Goal: Information Seeking & Learning: Learn about a topic

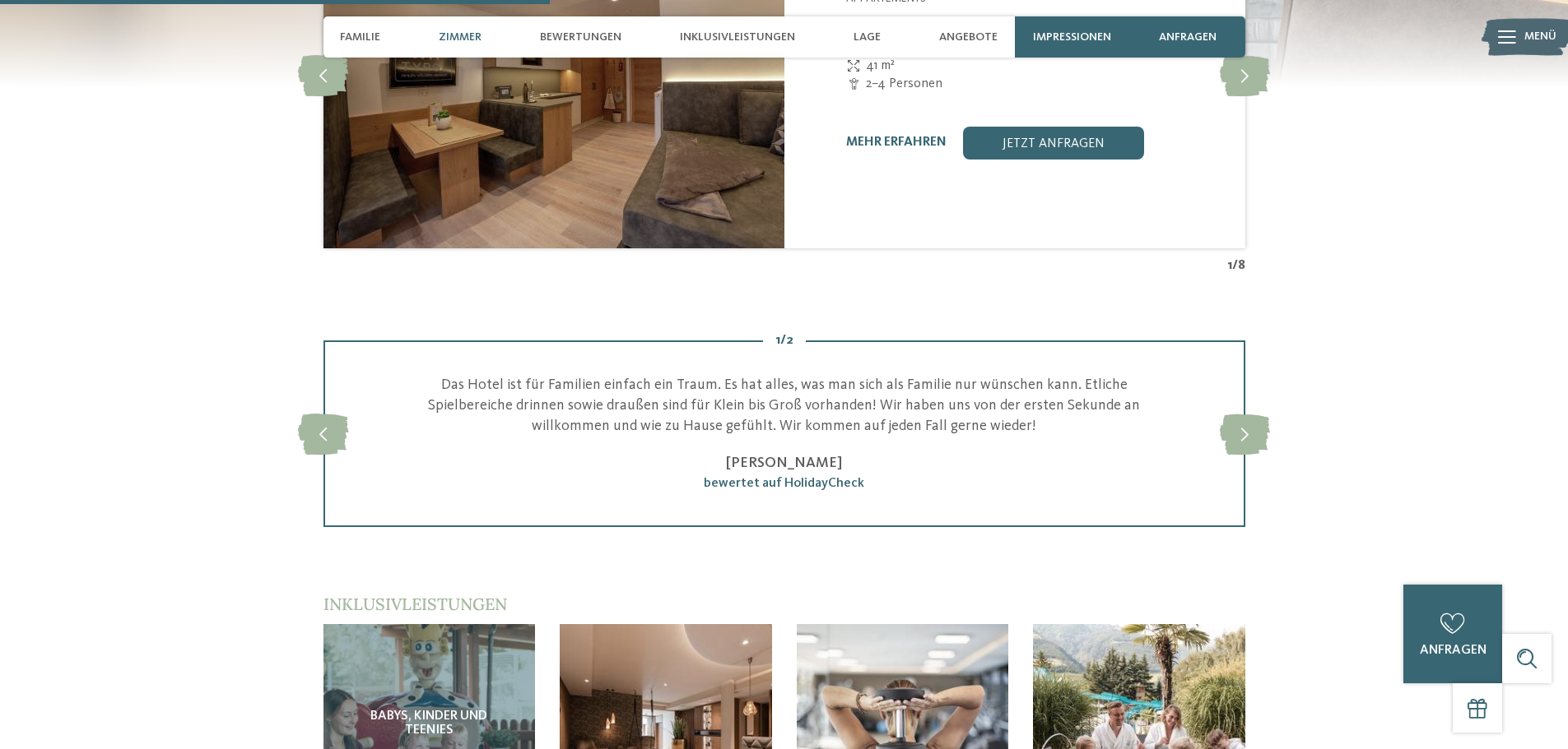
scroll to position [2221, 0]
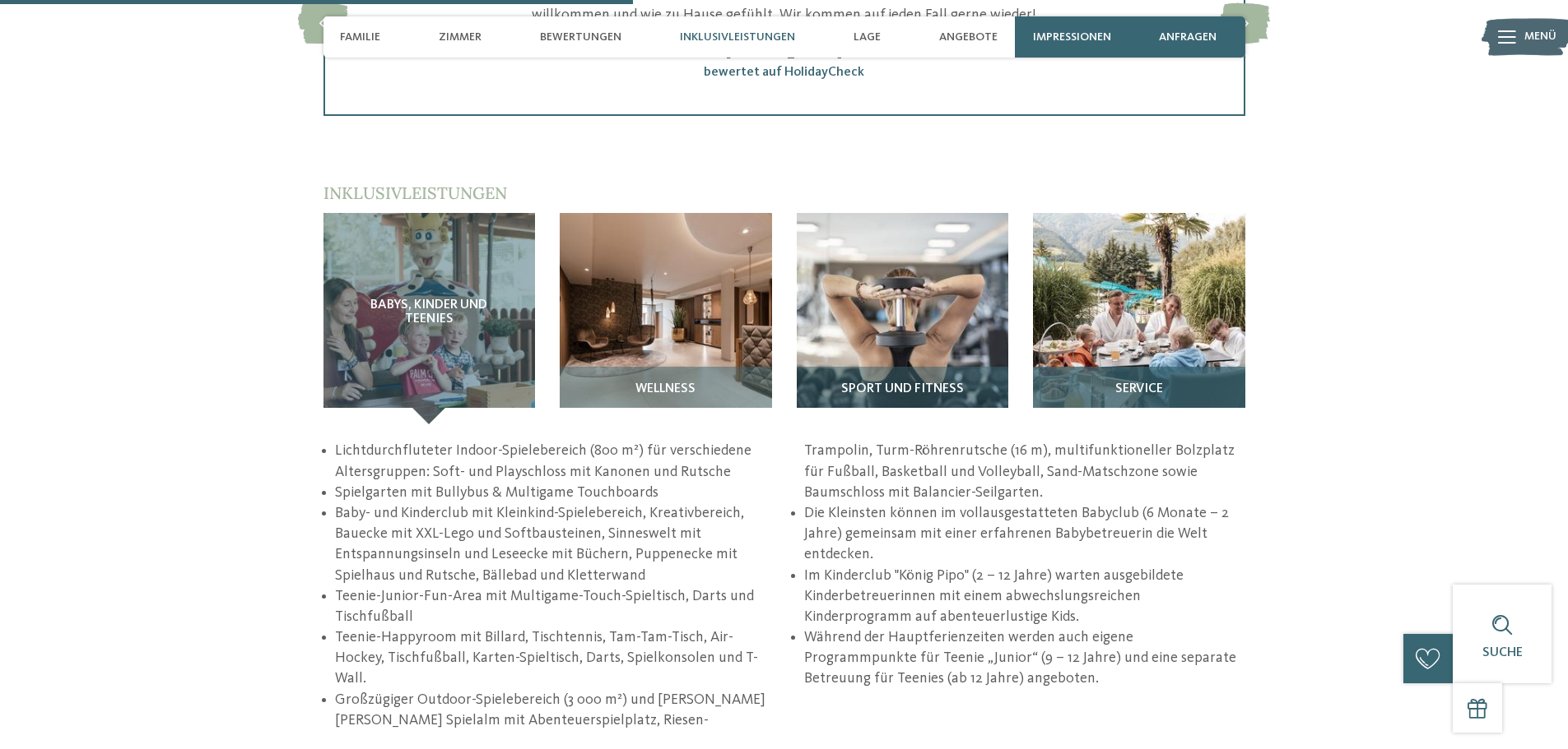
click at [1185, 346] on img at bounding box center [1139, 319] width 212 height 212
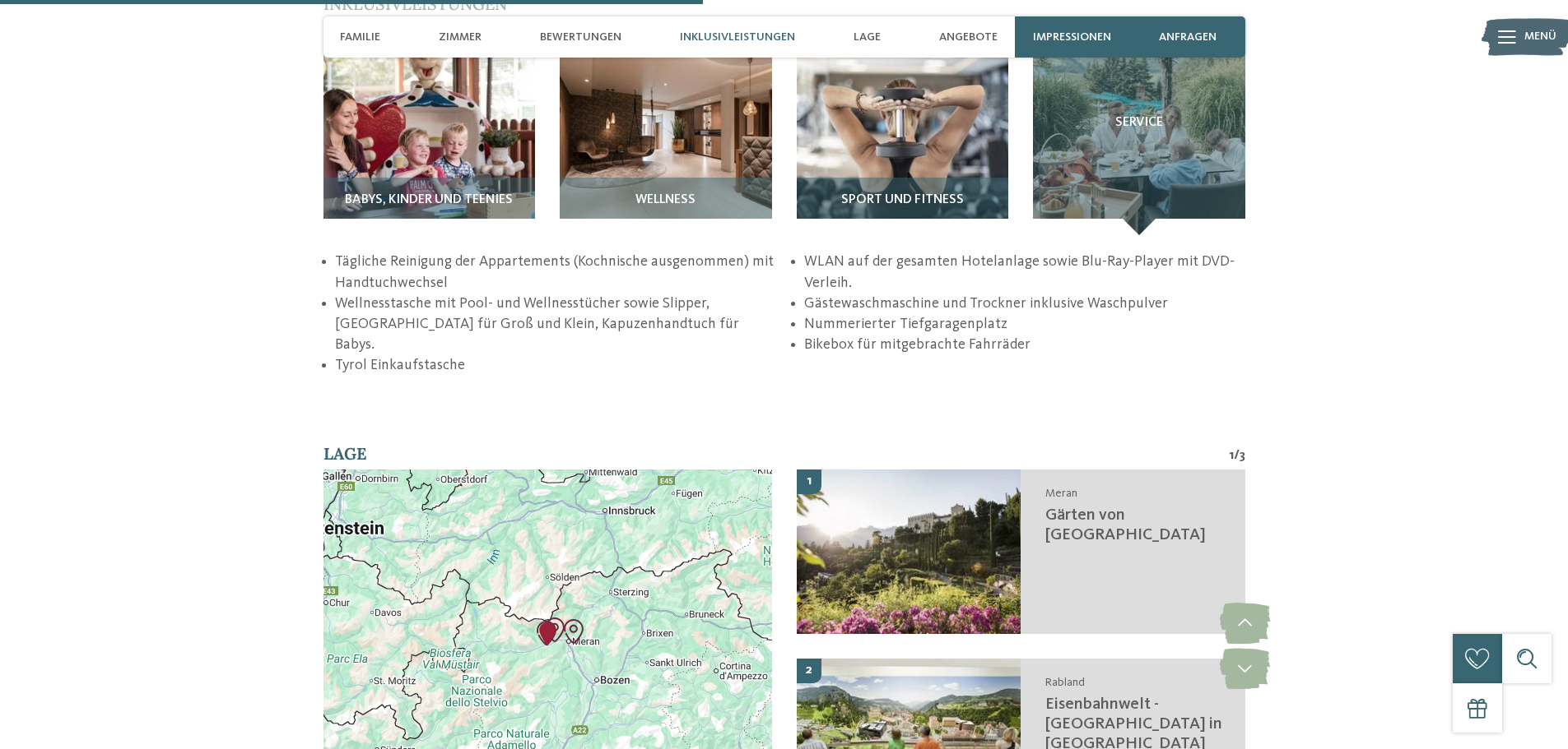
scroll to position [2138, 0]
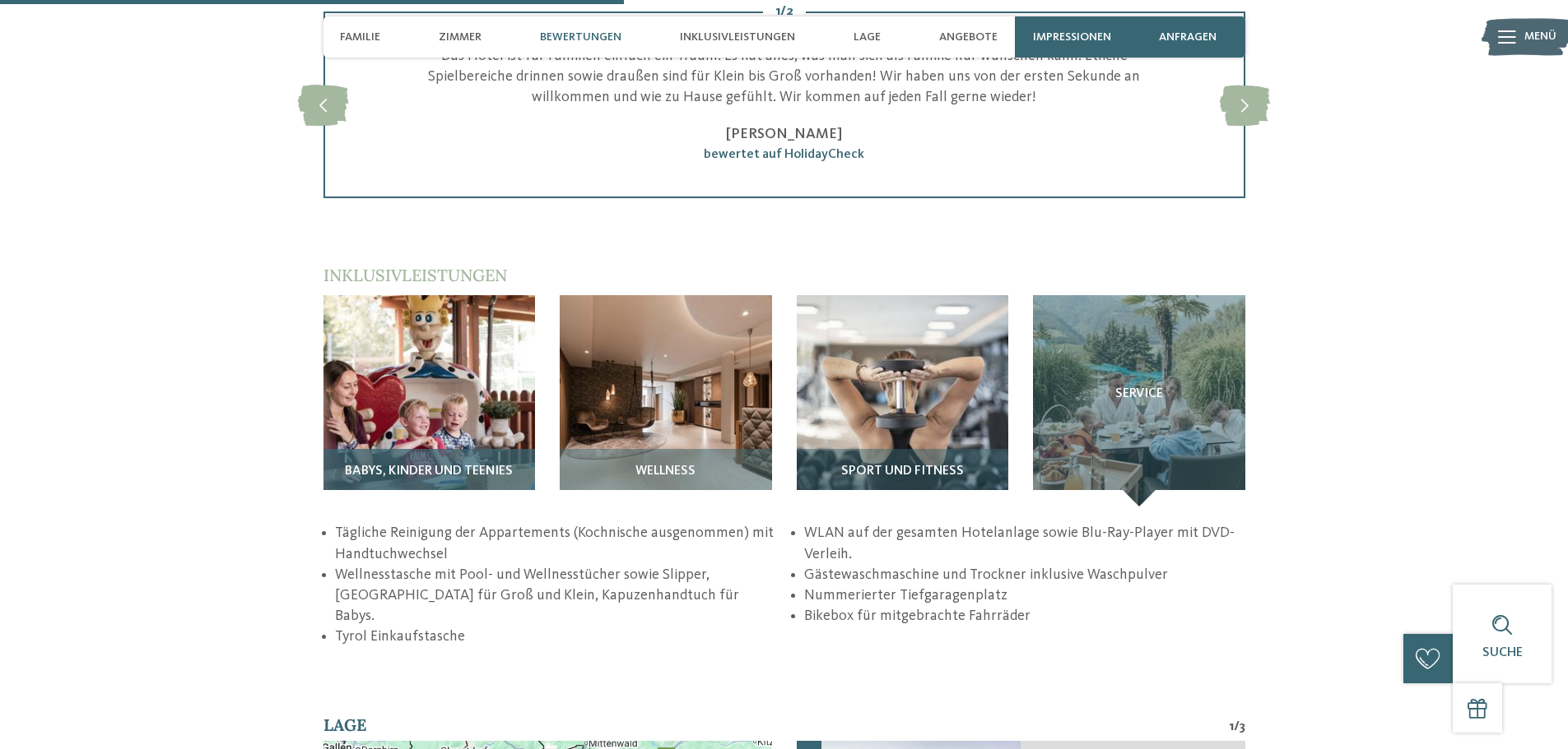
click at [458, 392] on img at bounding box center [429, 402] width 212 height 212
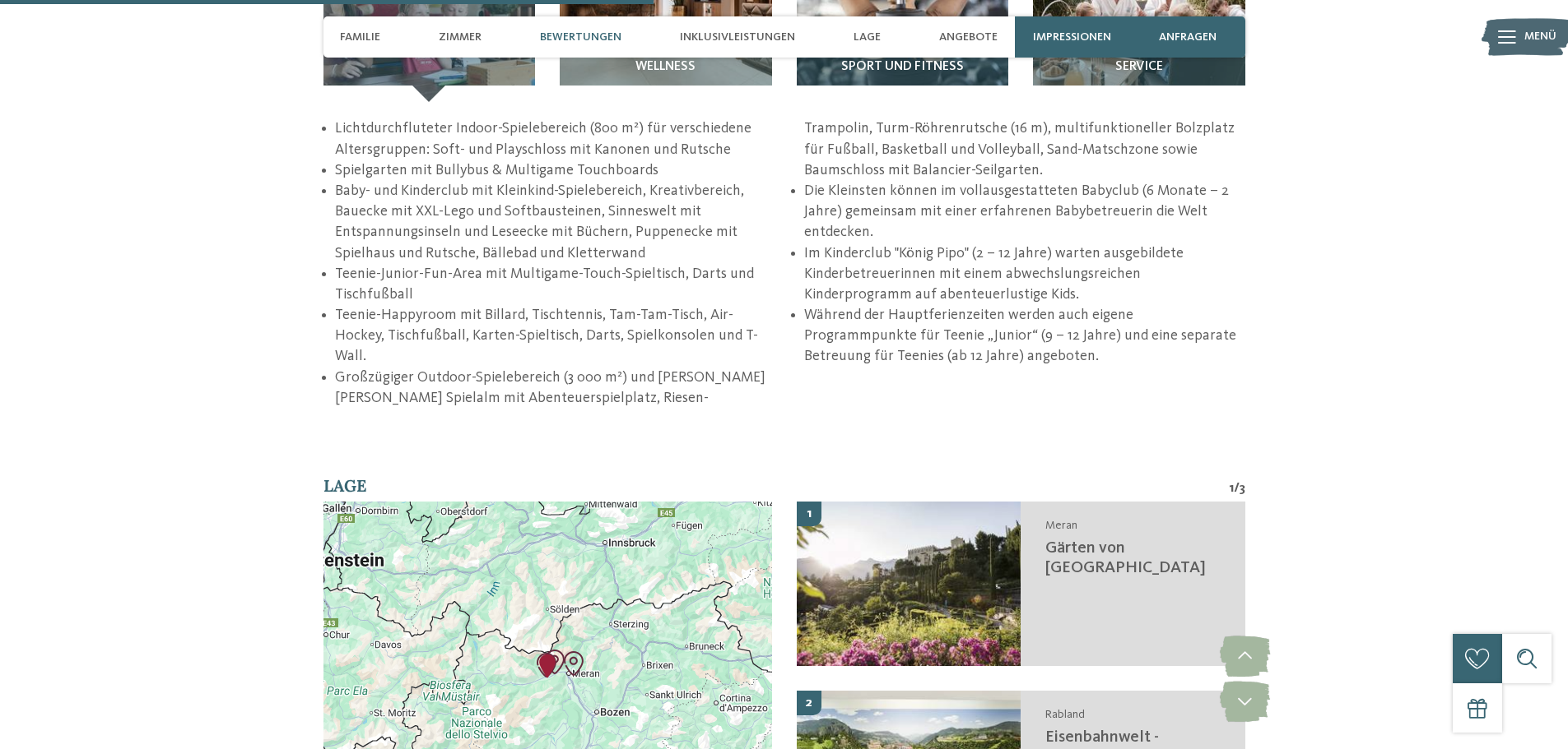
scroll to position [2303, 0]
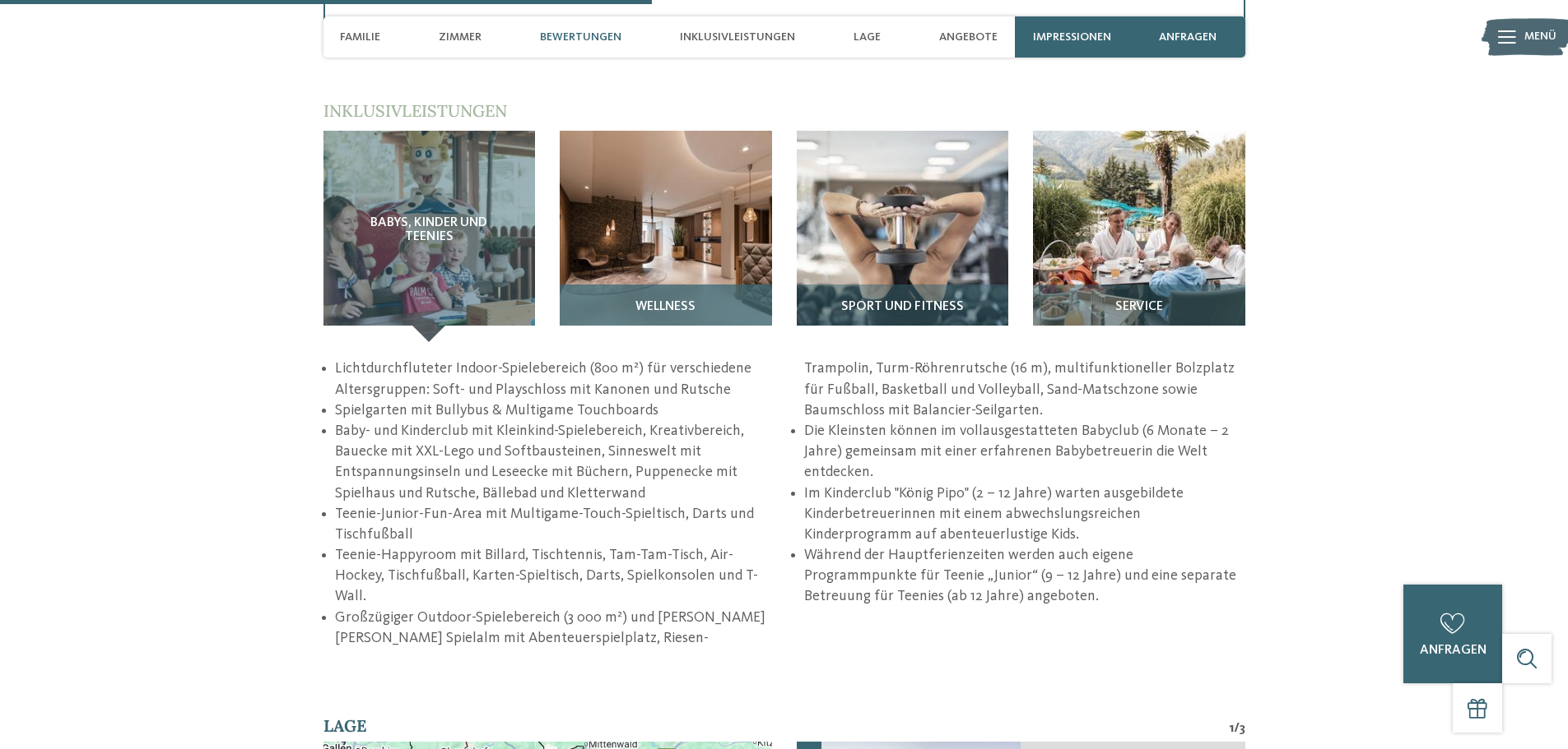
click at [685, 210] on img at bounding box center [666, 237] width 212 height 212
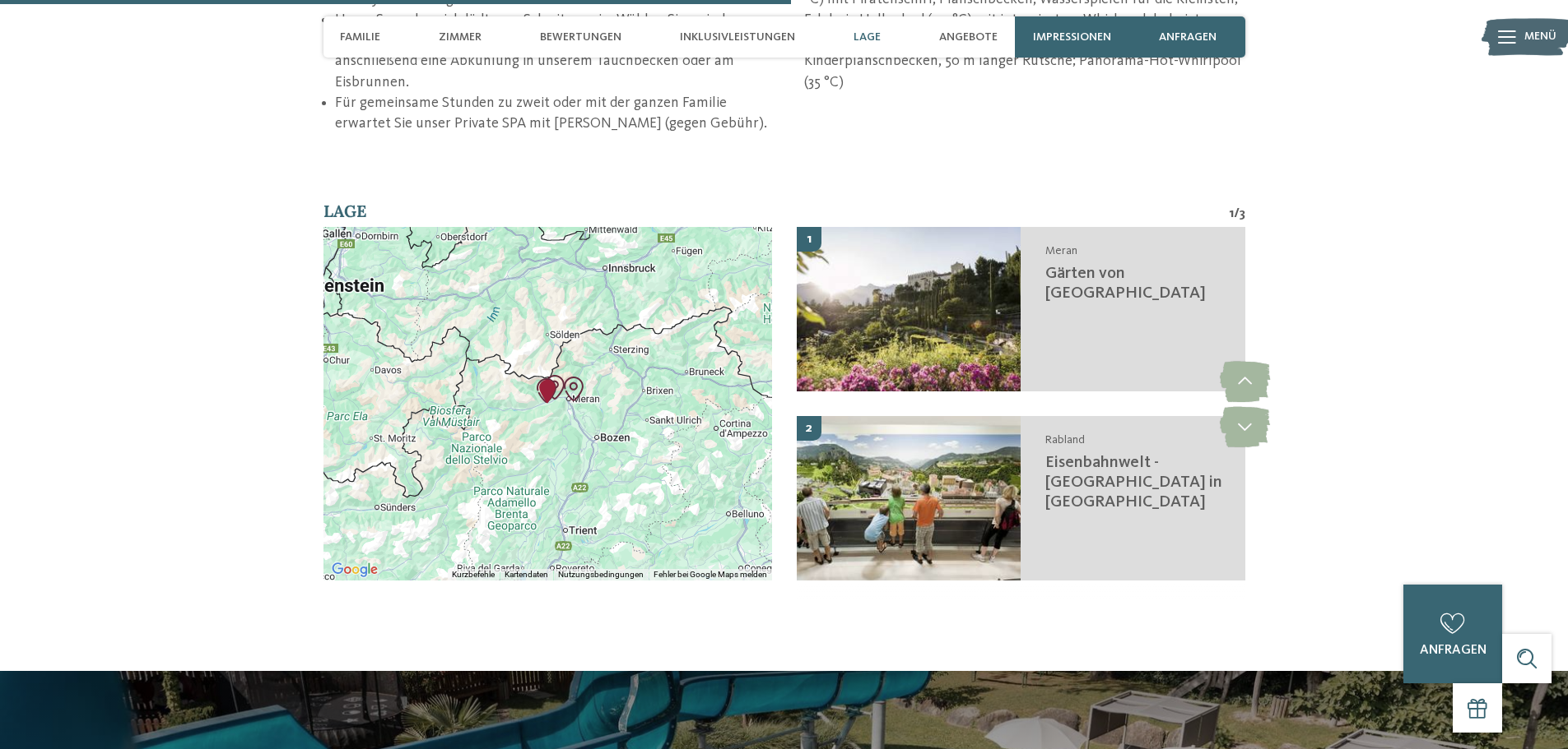
scroll to position [3208, 0]
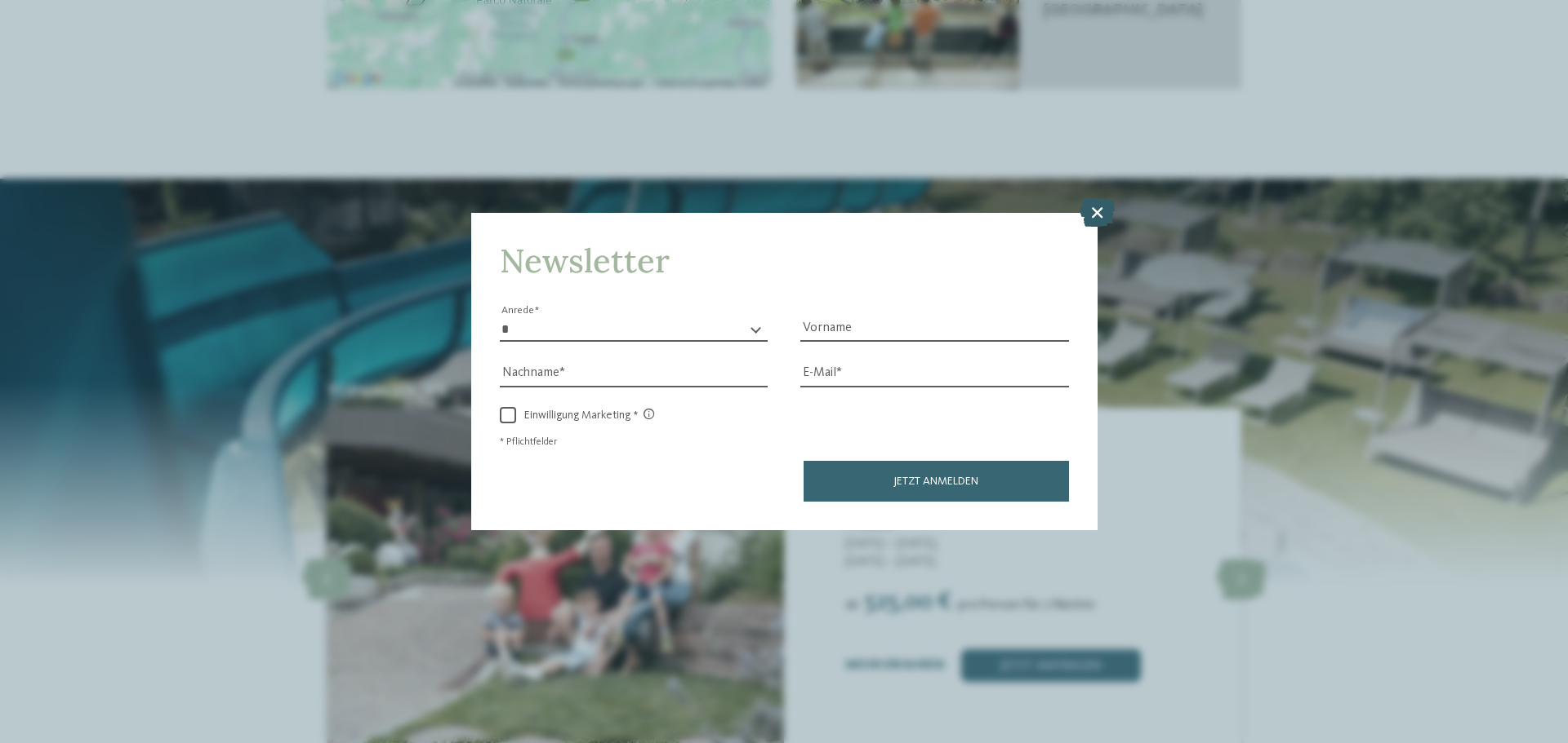
click at [1091, 209] on icon at bounding box center [1096, 212] width 35 height 28
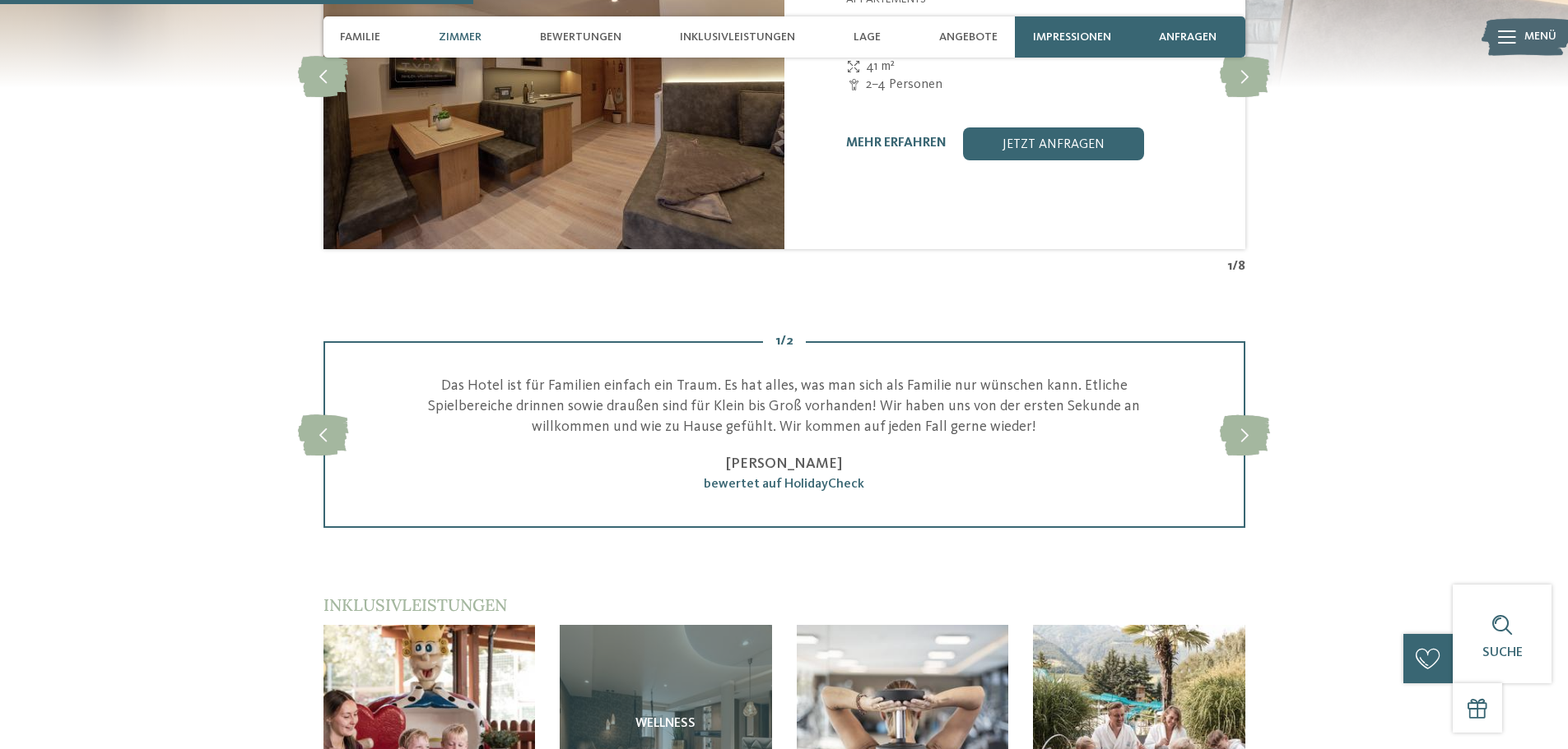
scroll to position [1234, 0]
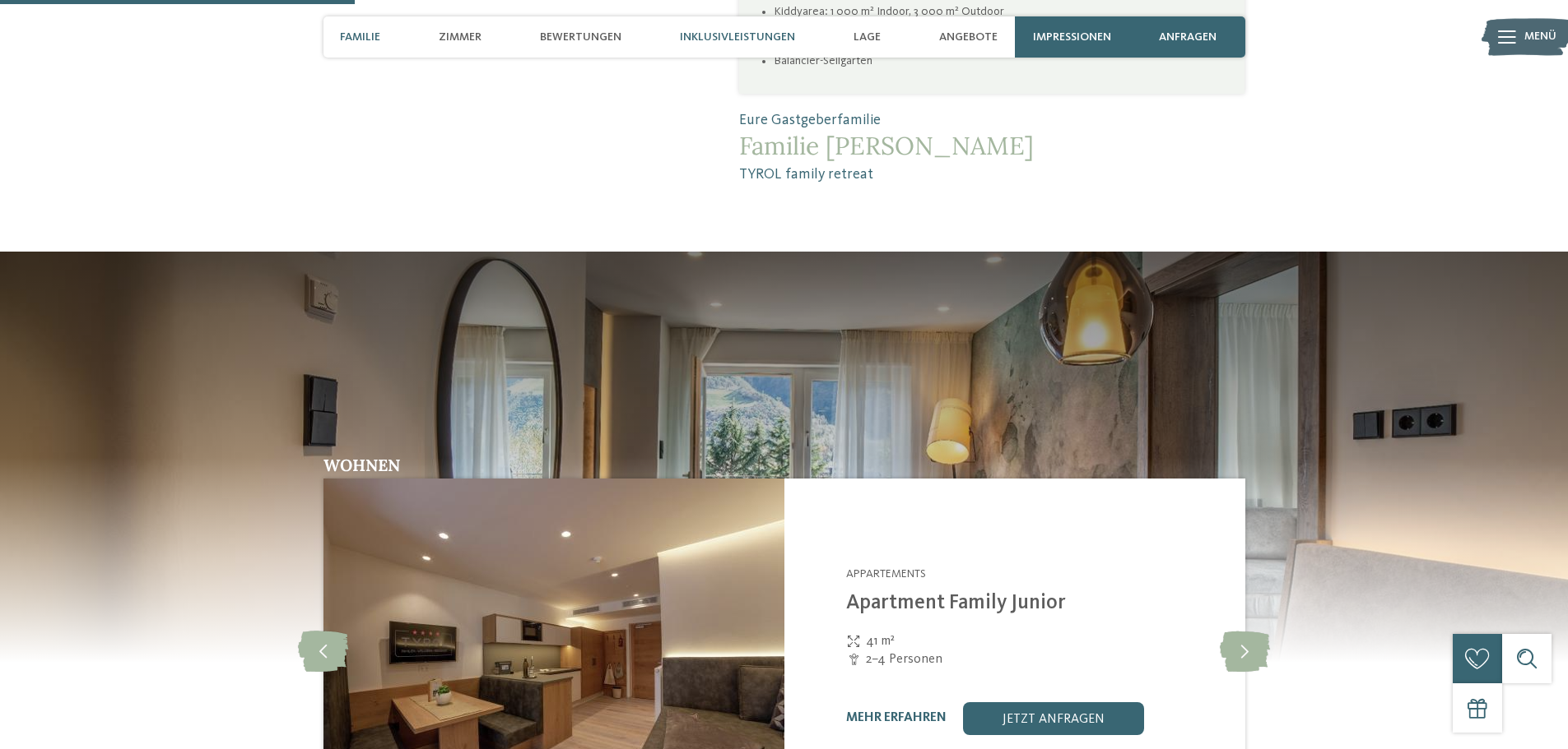
click at [748, 39] on span "Inklusivleistungen" at bounding box center [738, 37] width 115 height 14
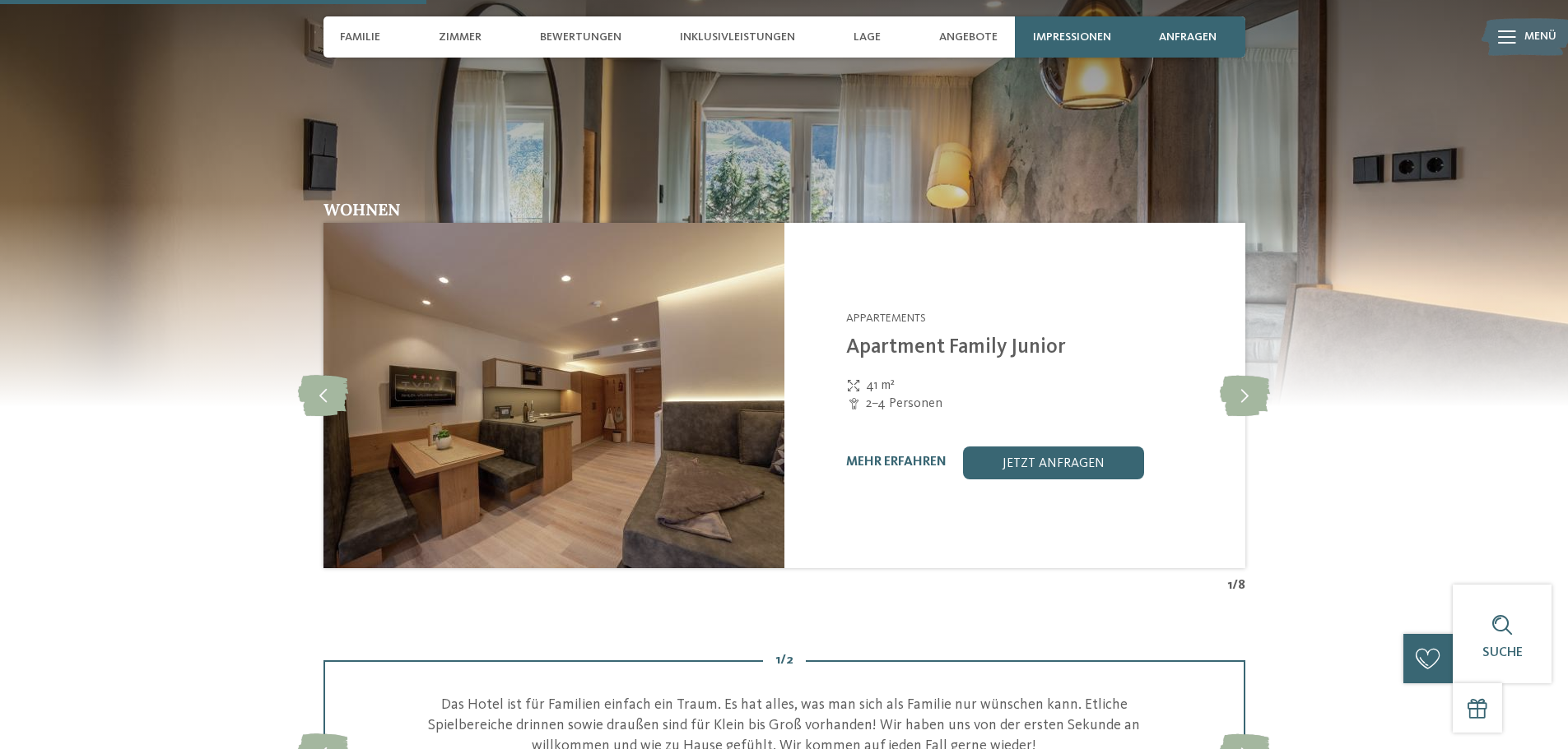
scroll to position [1408, 0]
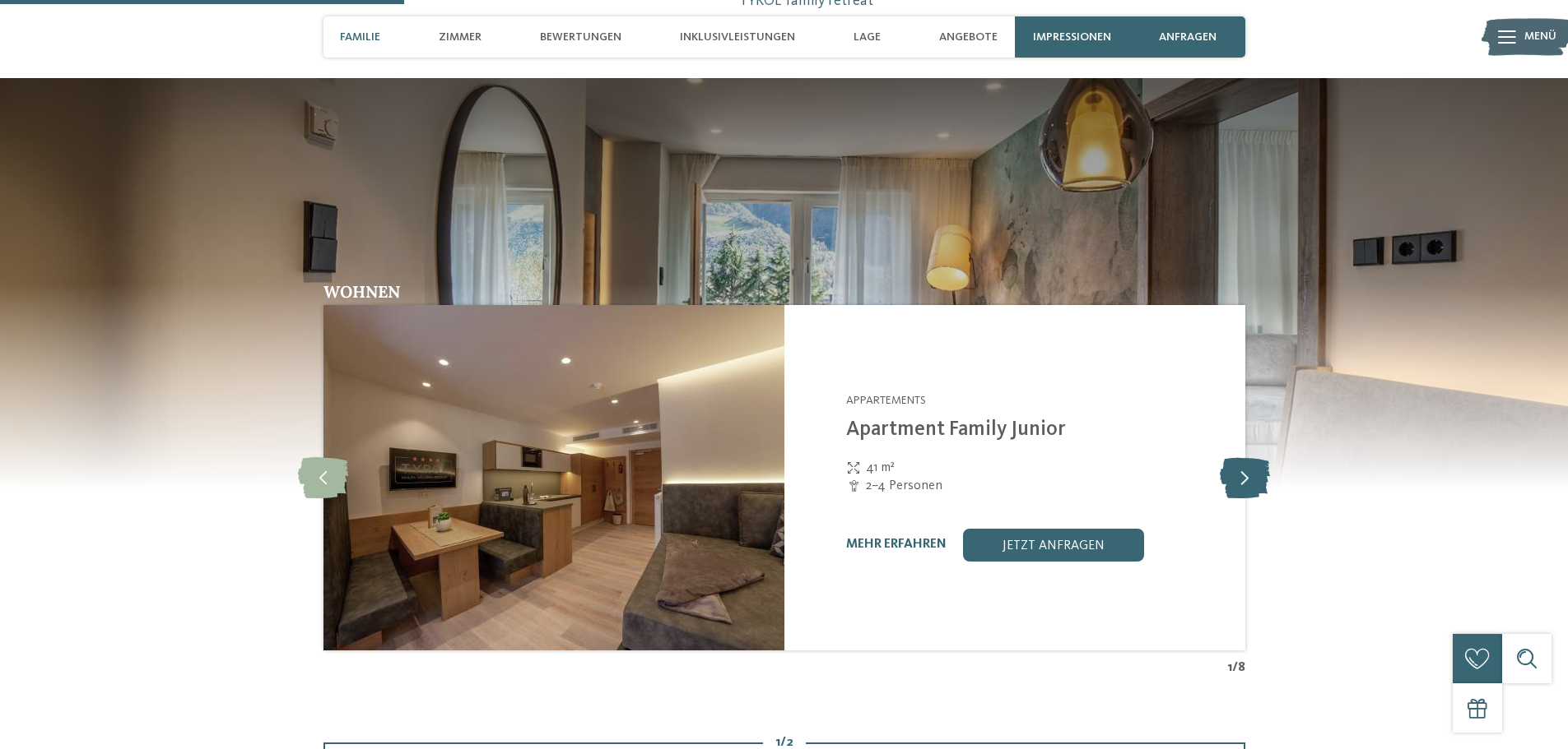
click at [1244, 484] on icon at bounding box center [1245, 478] width 50 height 41
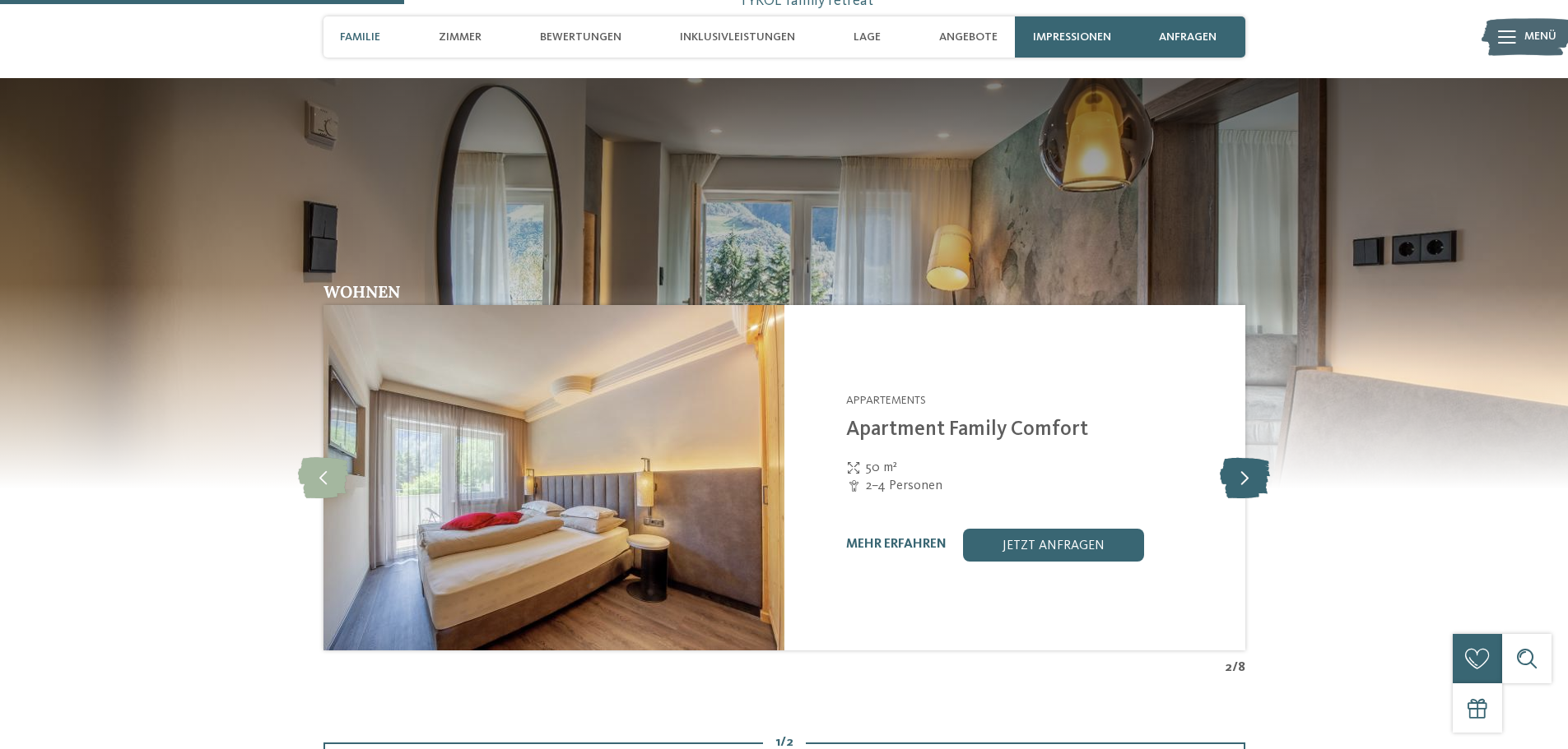
click at [1244, 483] on icon at bounding box center [1245, 478] width 50 height 41
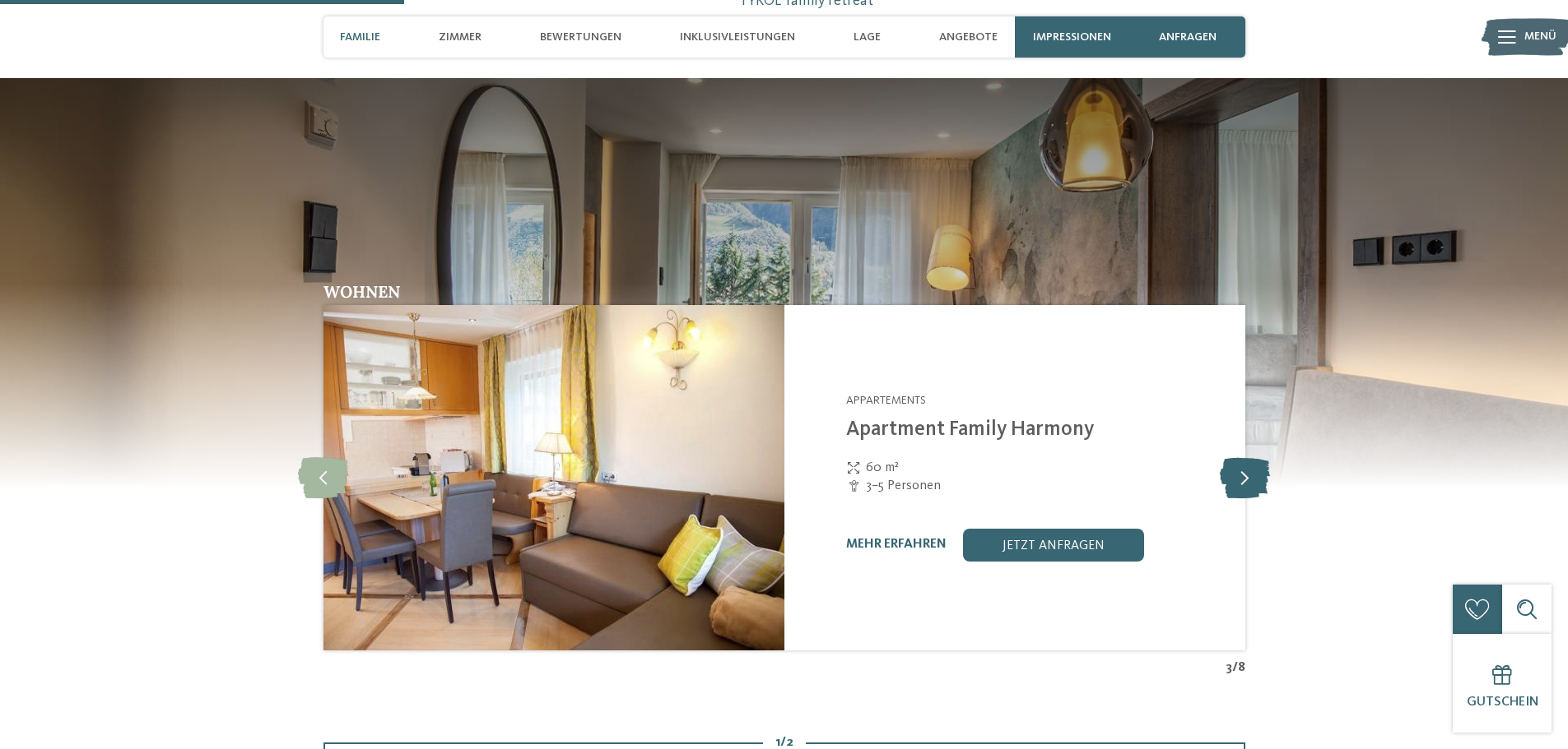
click at [1244, 483] on icon at bounding box center [1245, 478] width 50 height 41
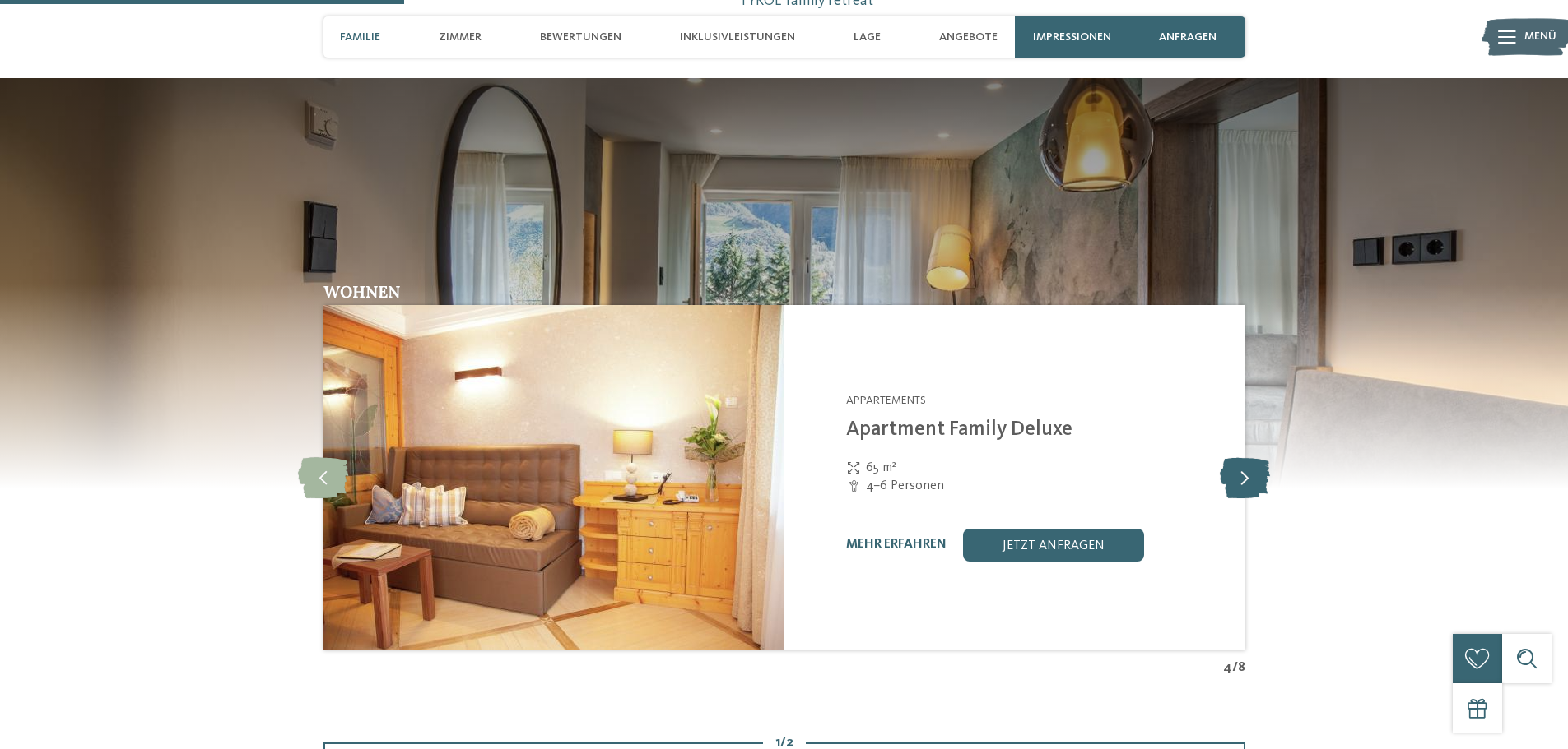
click at [1244, 483] on icon at bounding box center [1245, 478] width 50 height 41
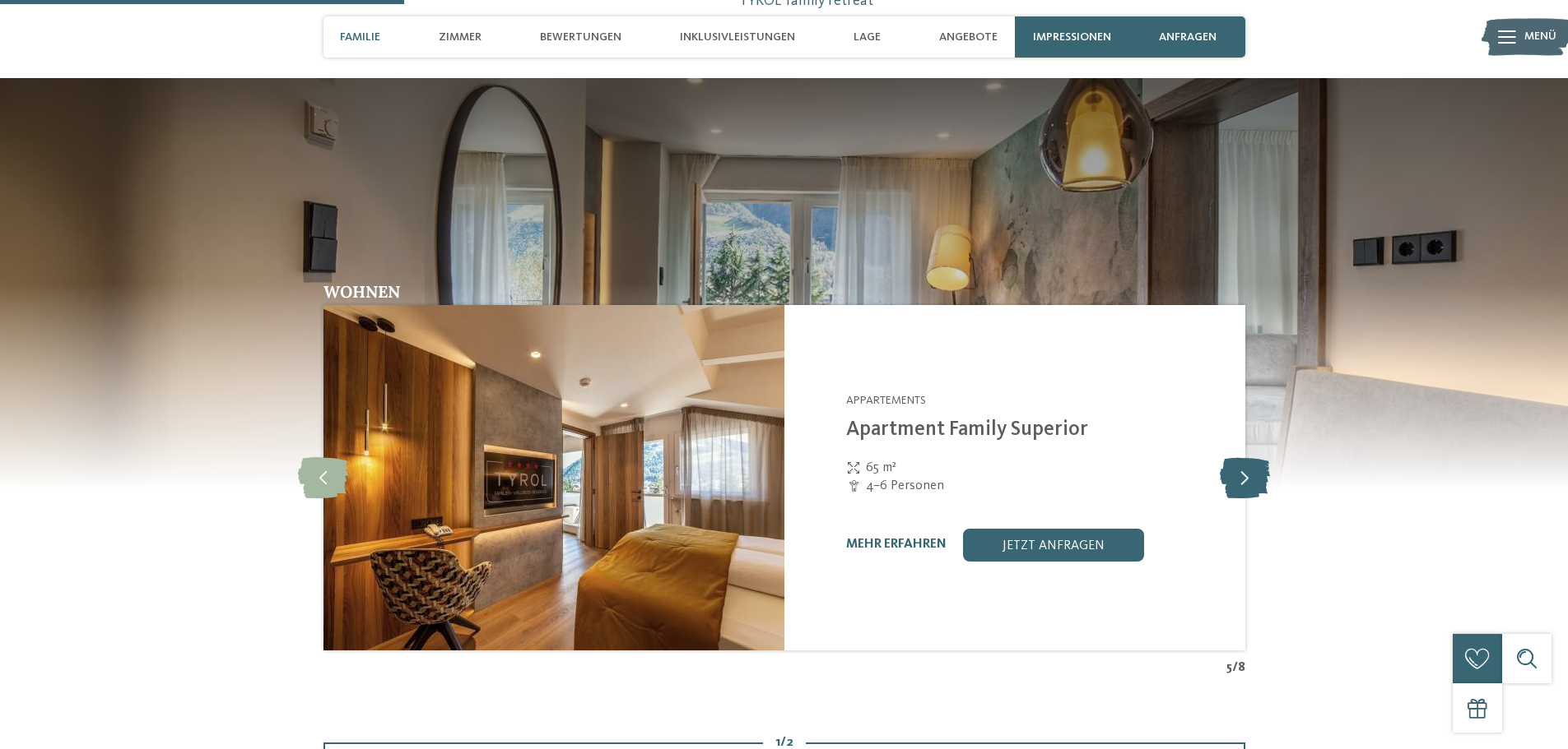
click at [1241, 480] on icon at bounding box center [1245, 478] width 50 height 41
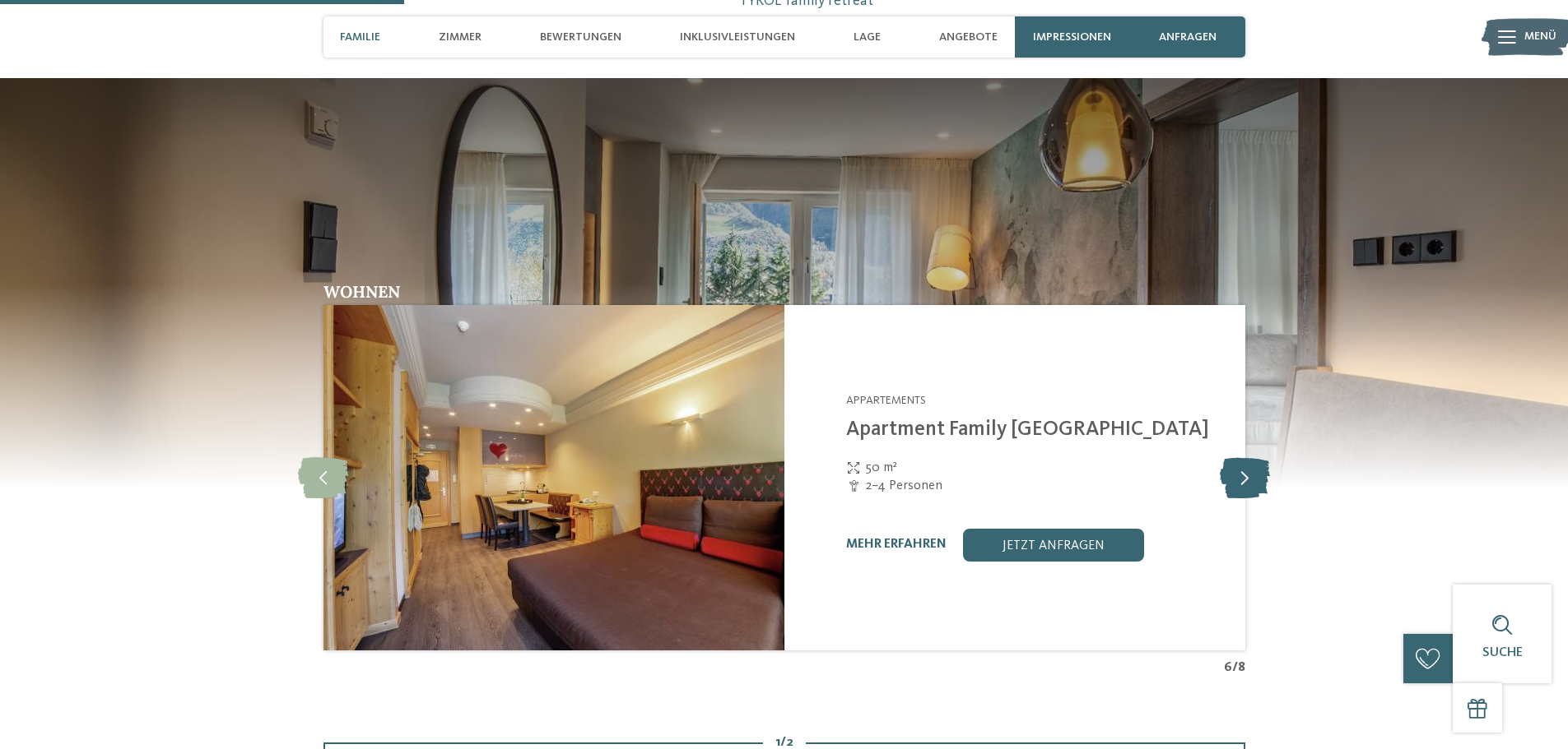
click at [1241, 480] on icon at bounding box center [1245, 478] width 50 height 41
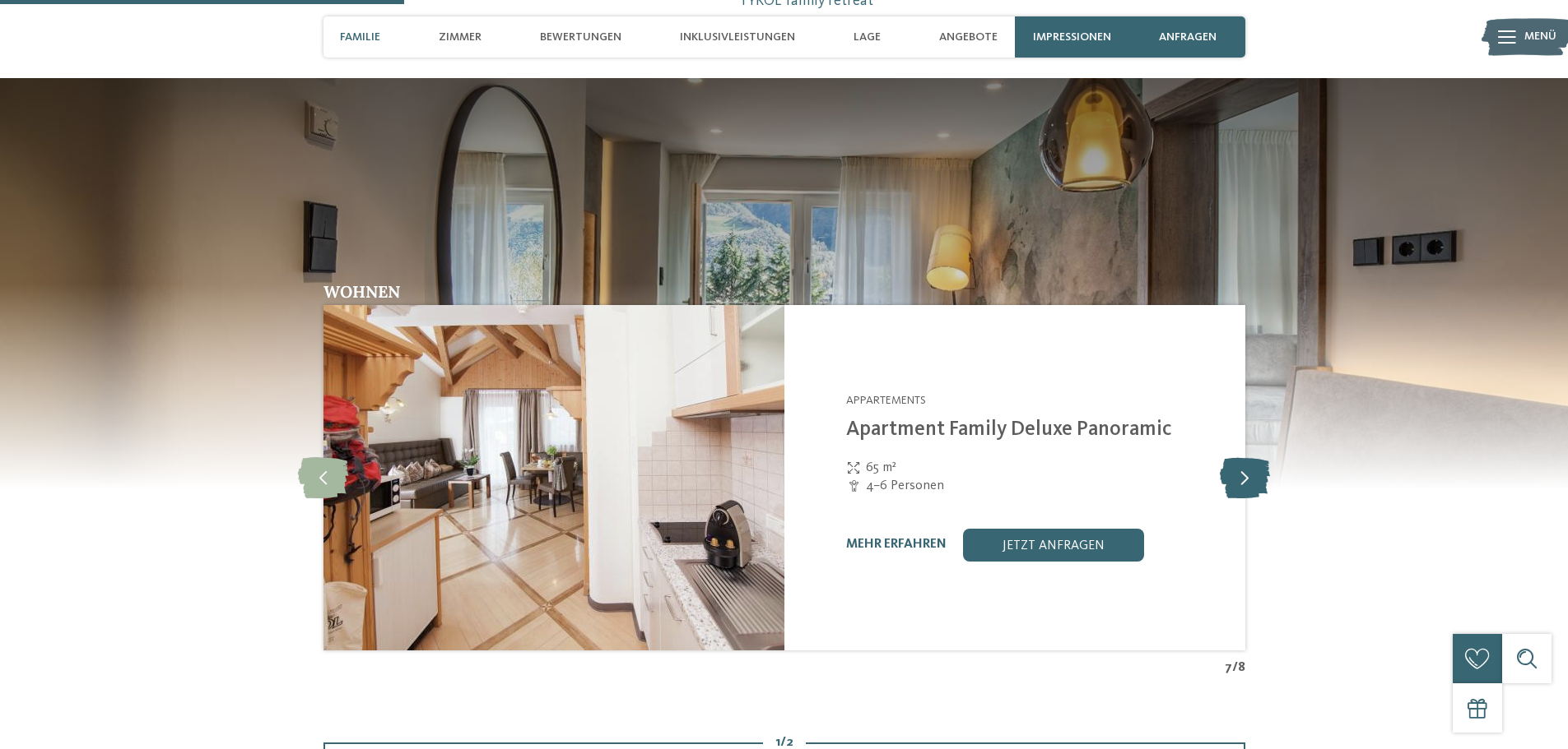
click at [1241, 480] on icon at bounding box center [1245, 478] width 50 height 41
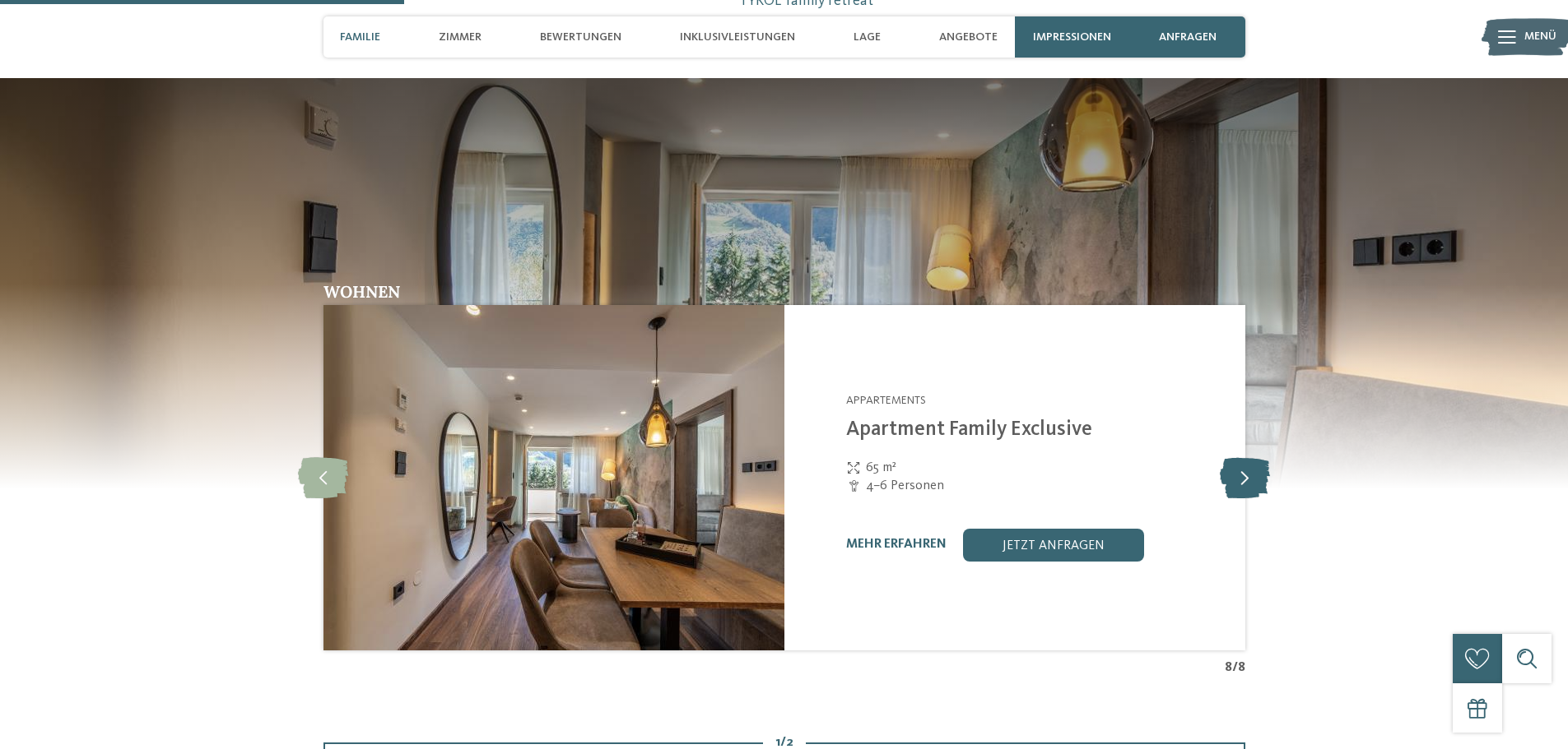
click at [1241, 480] on icon at bounding box center [1245, 478] width 50 height 41
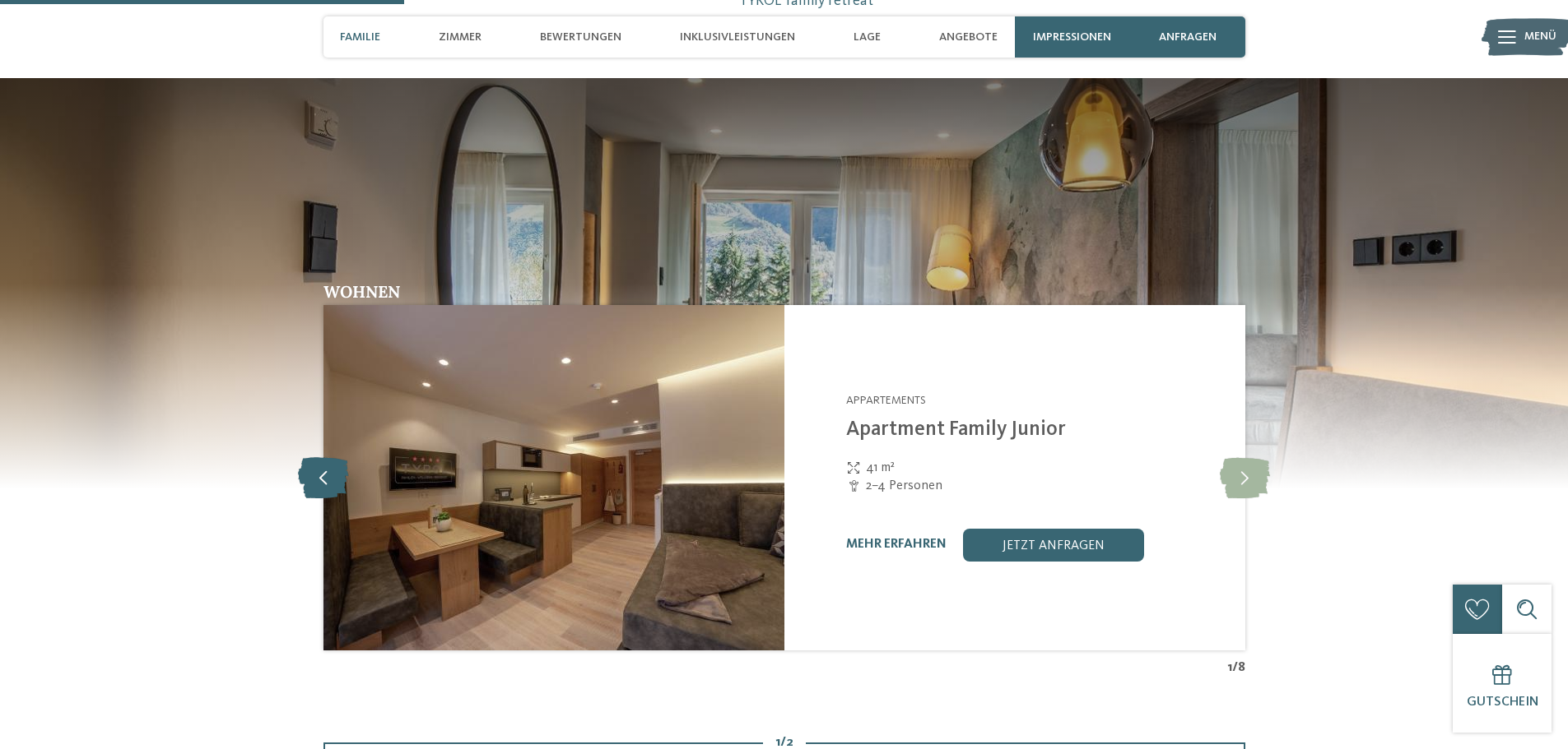
click at [326, 481] on icon at bounding box center [323, 478] width 50 height 41
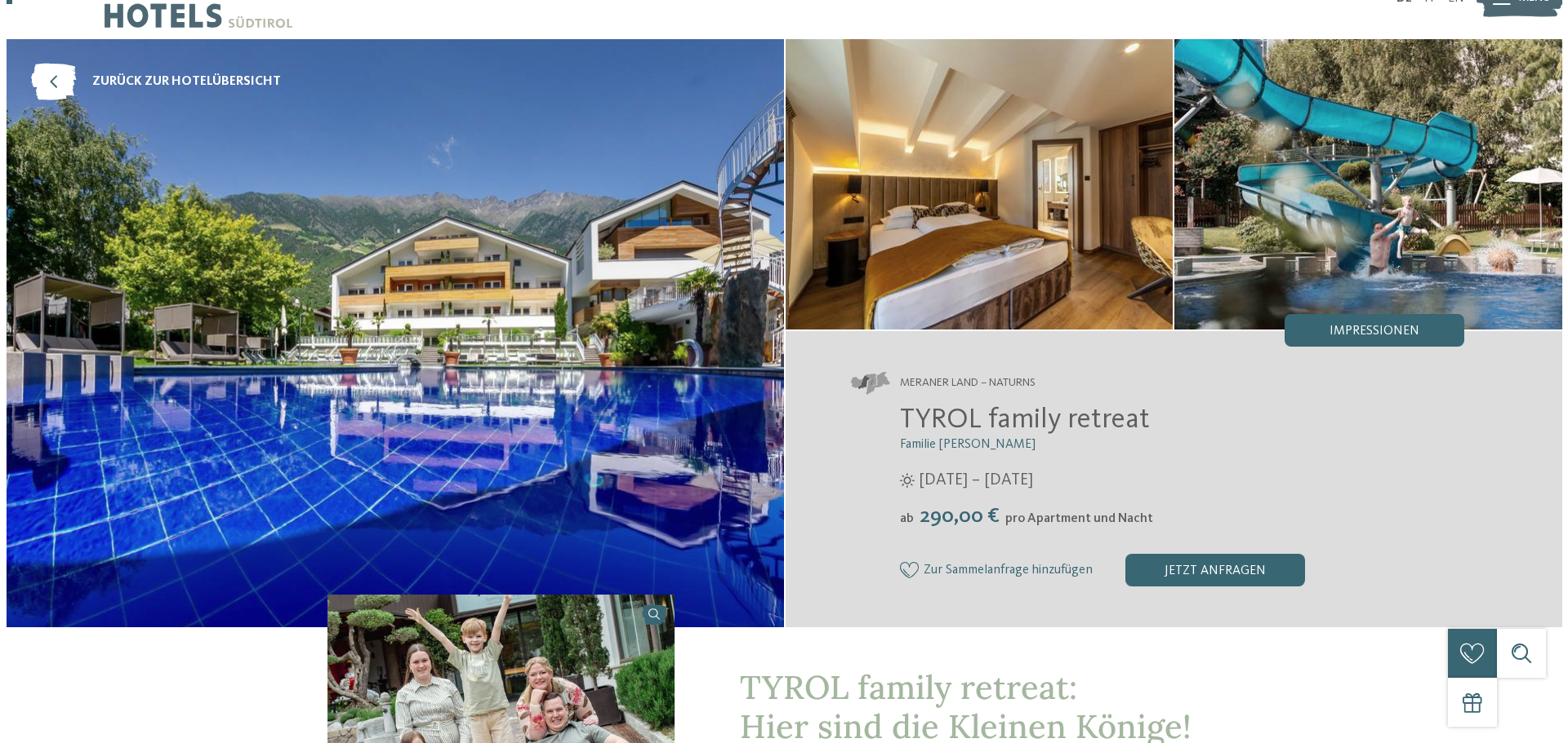
scroll to position [0, 0]
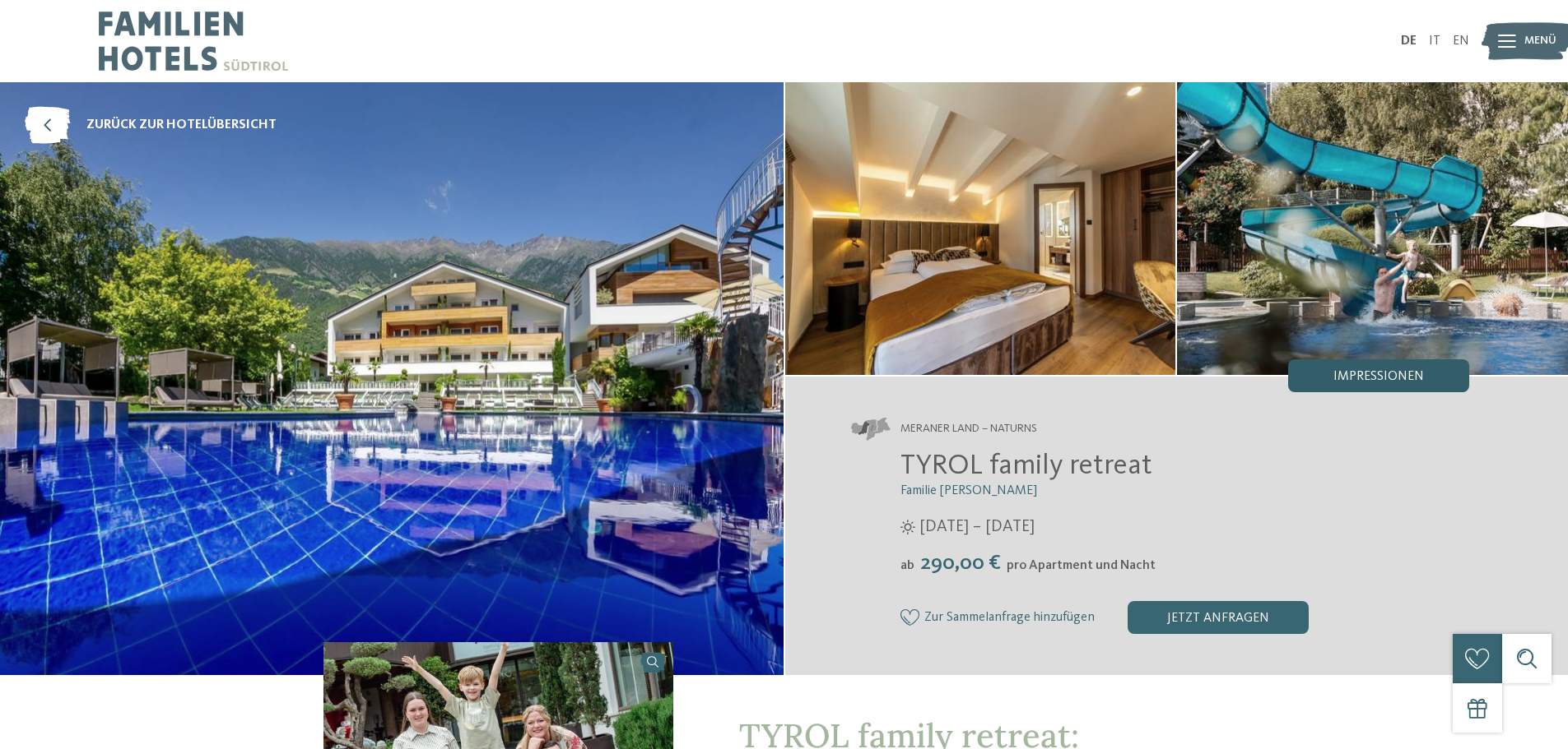
click at [1330, 367] on div "Impressionen" at bounding box center [1378, 376] width 181 height 33
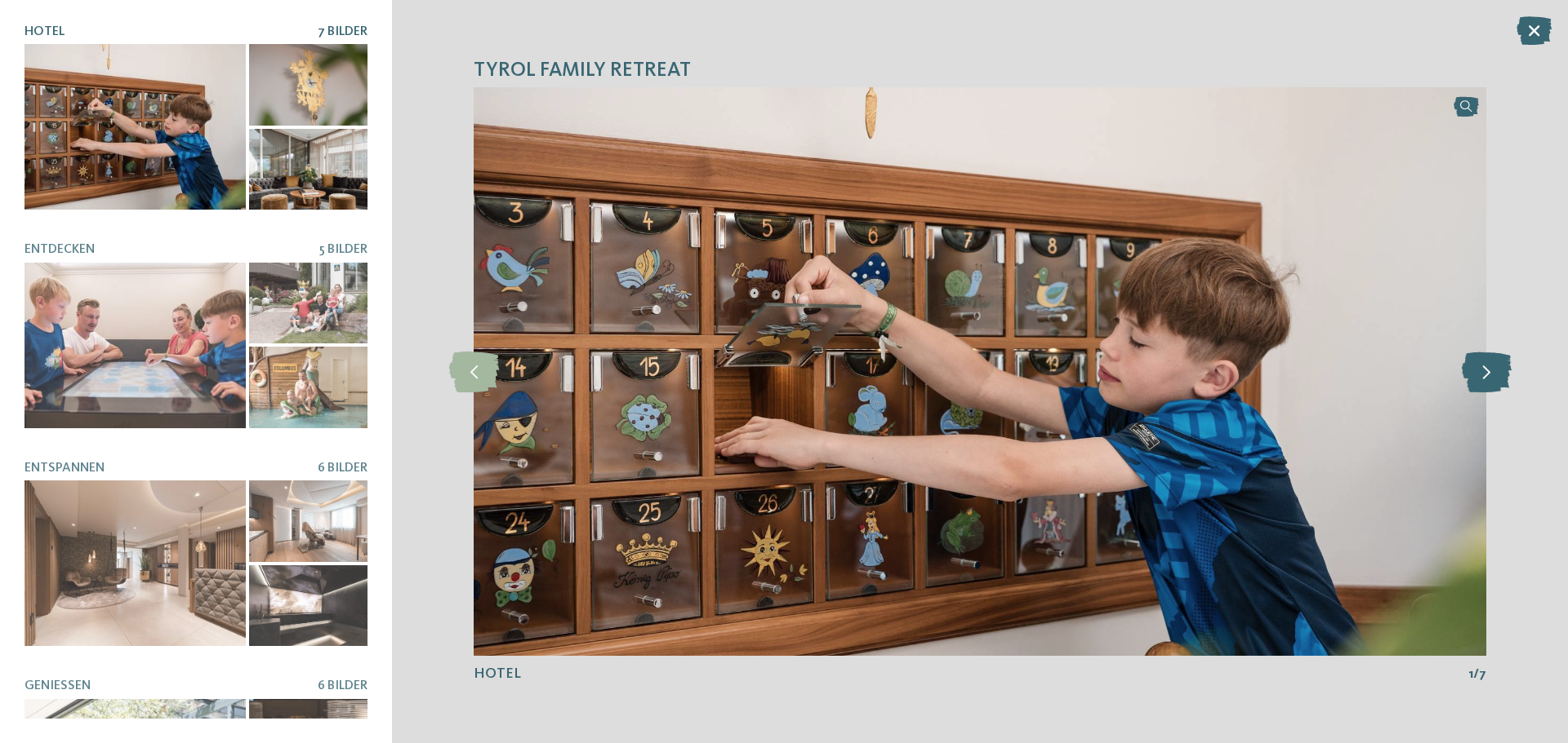
click at [1487, 371] on icon at bounding box center [1486, 372] width 50 height 41
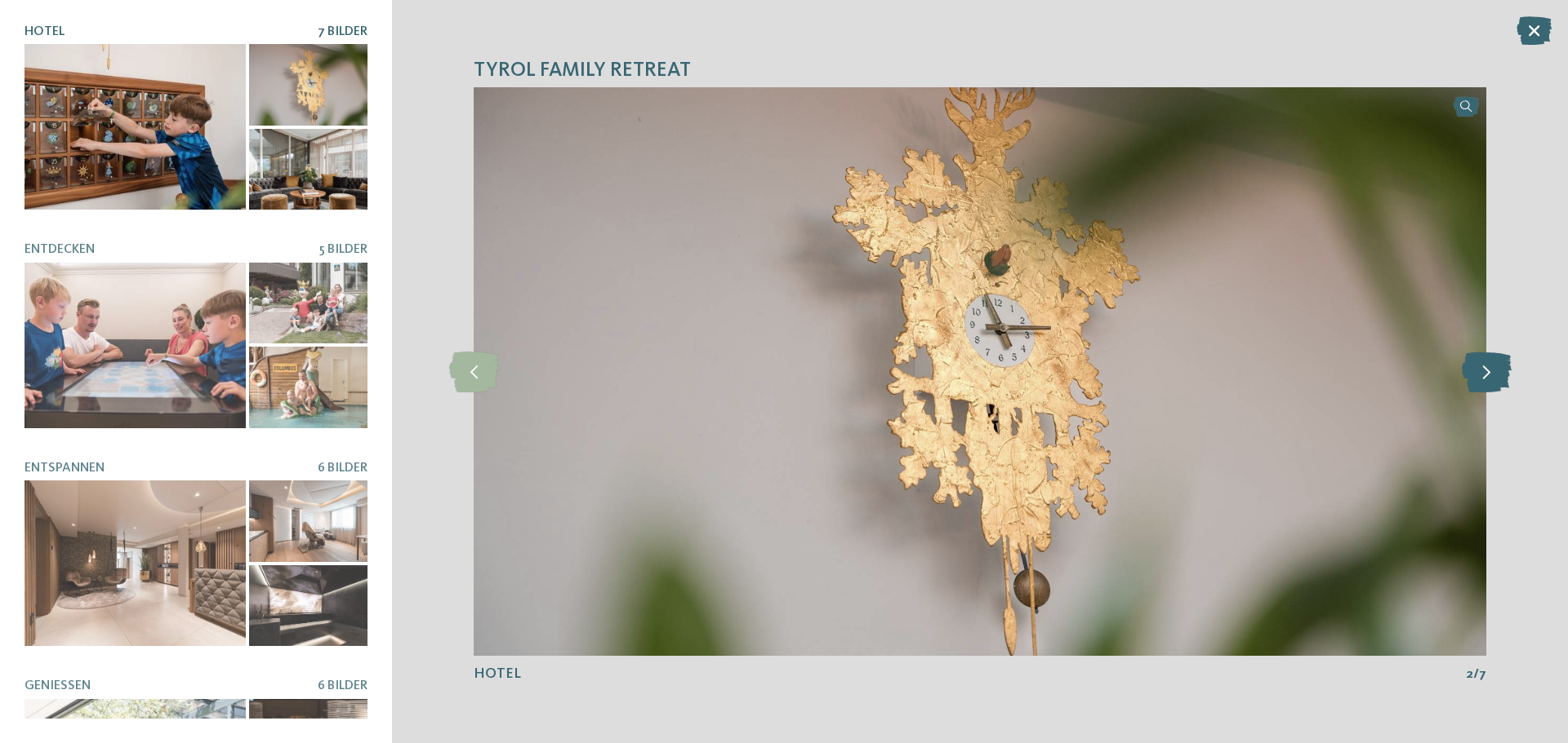
click at [1487, 371] on icon at bounding box center [1486, 372] width 50 height 41
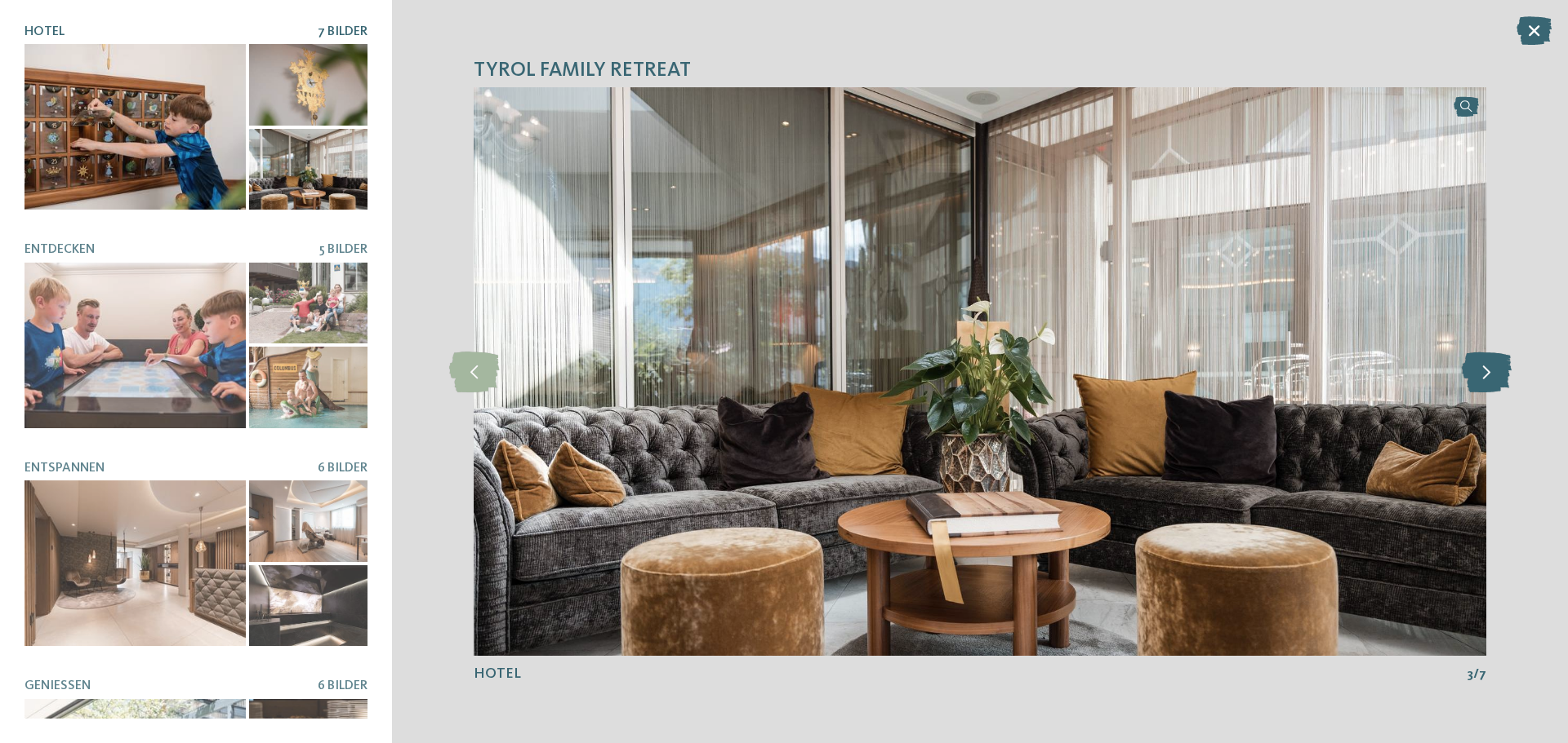
click at [1487, 371] on icon at bounding box center [1486, 372] width 50 height 41
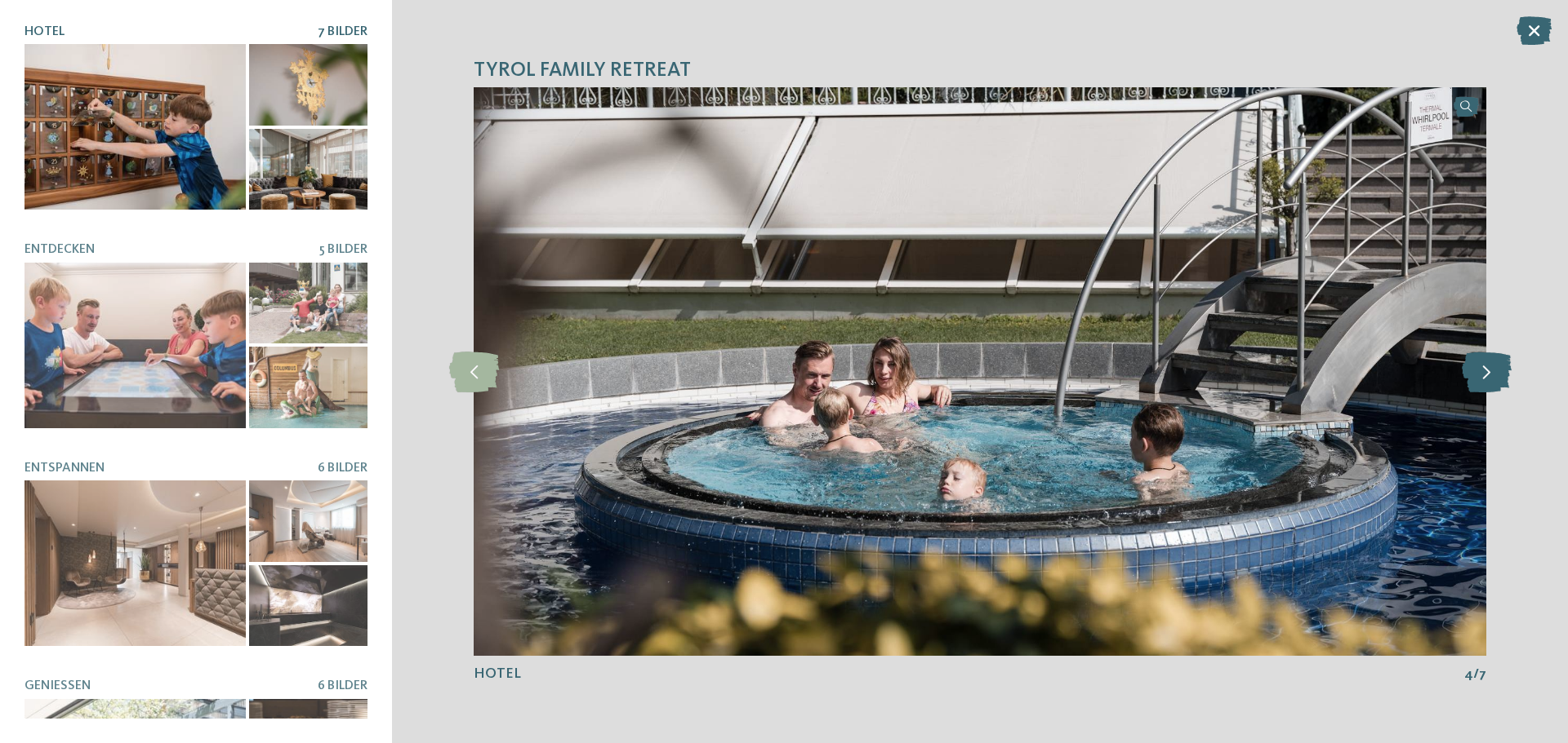
click at [1487, 371] on icon at bounding box center [1486, 372] width 50 height 41
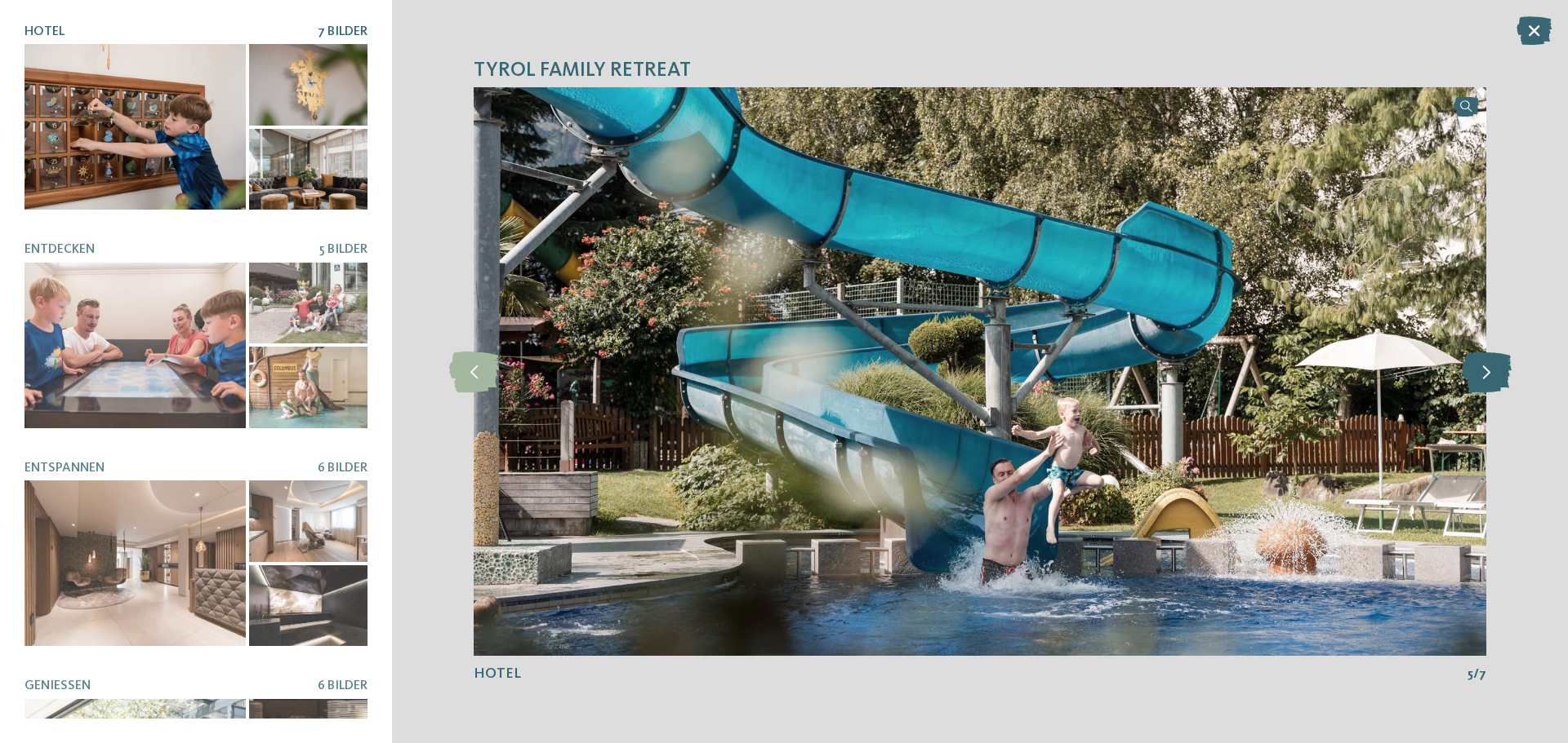
click at [1487, 371] on icon at bounding box center [1486, 372] width 50 height 41
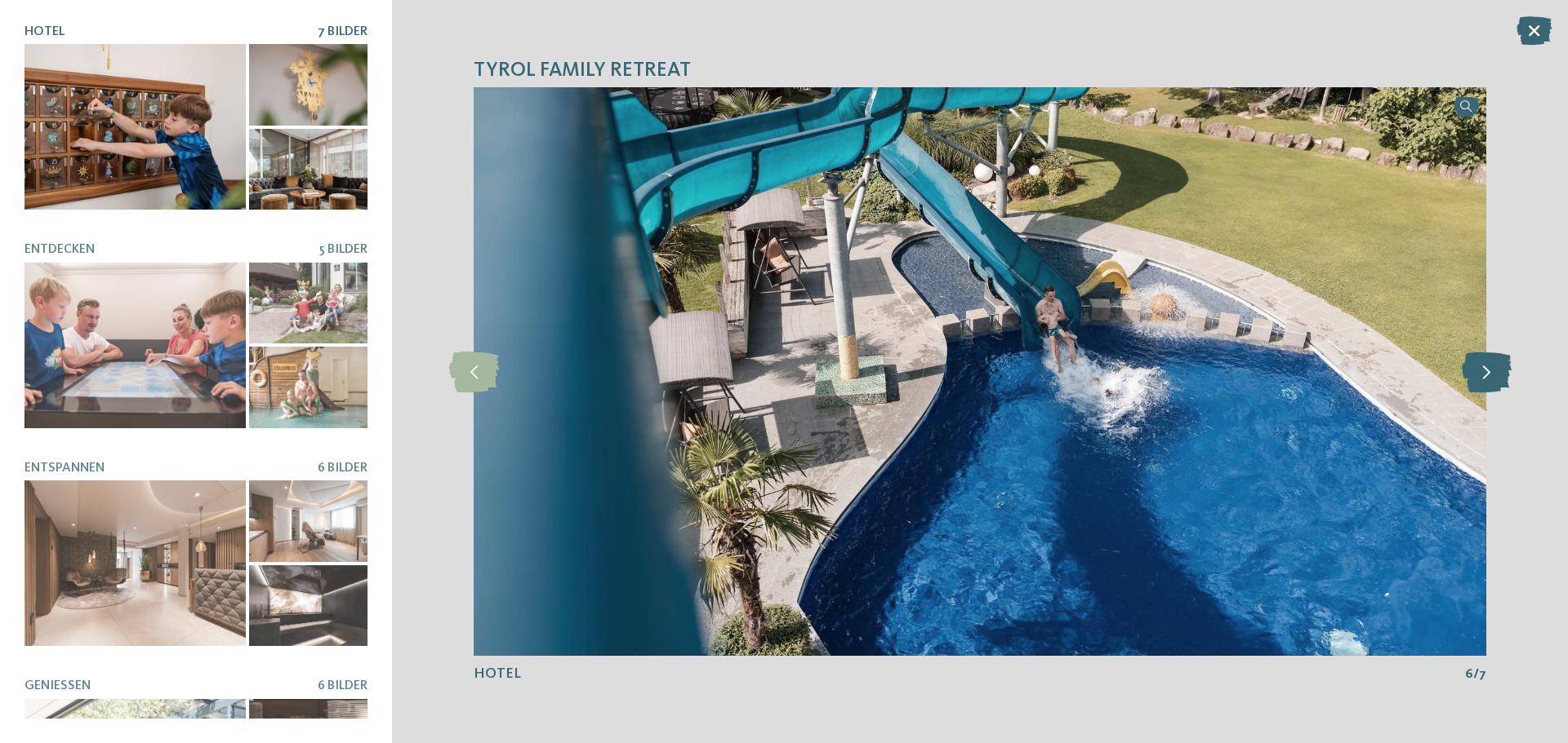
click at [1486, 370] on icon at bounding box center [1486, 372] width 50 height 41
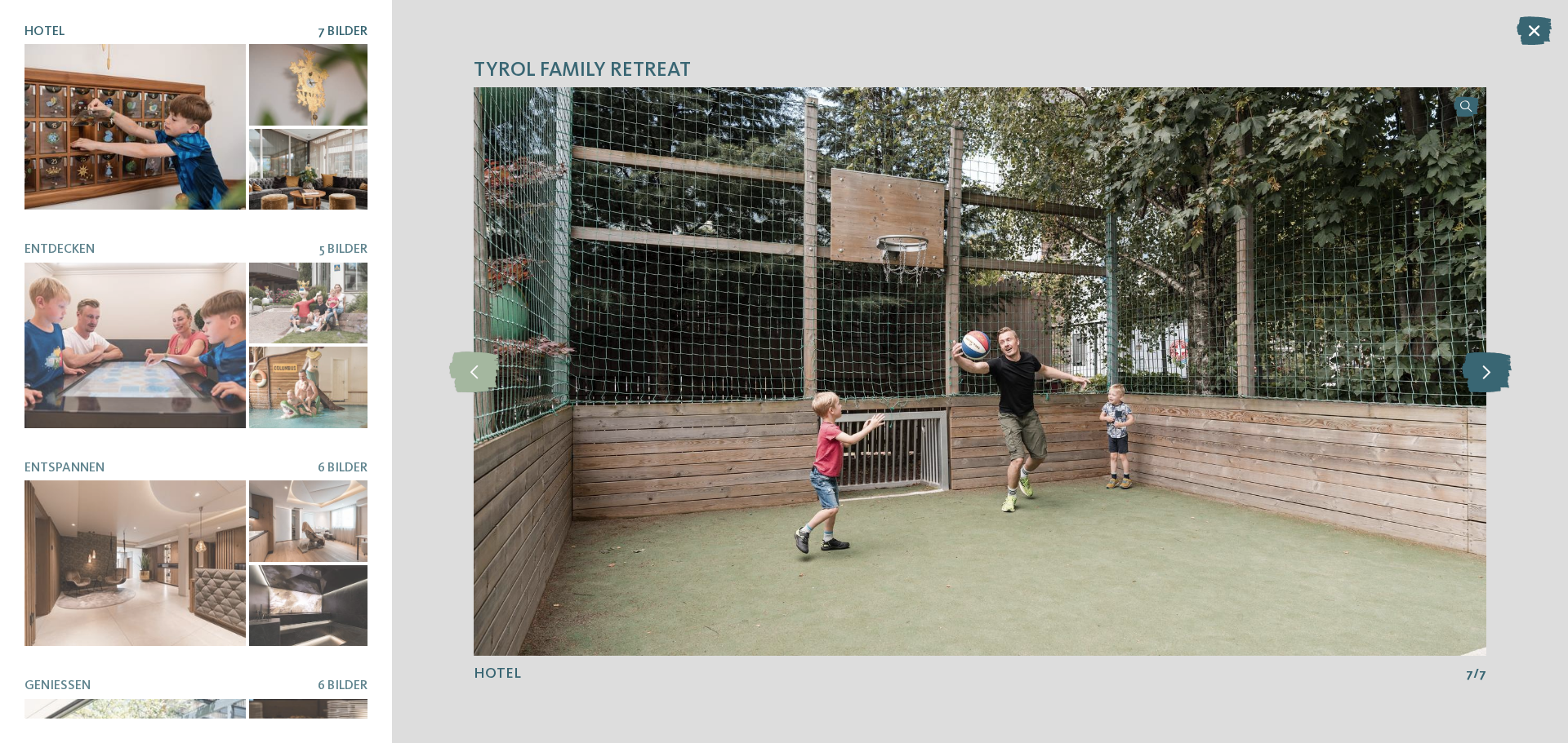
click at [1486, 370] on icon at bounding box center [1486, 372] width 50 height 41
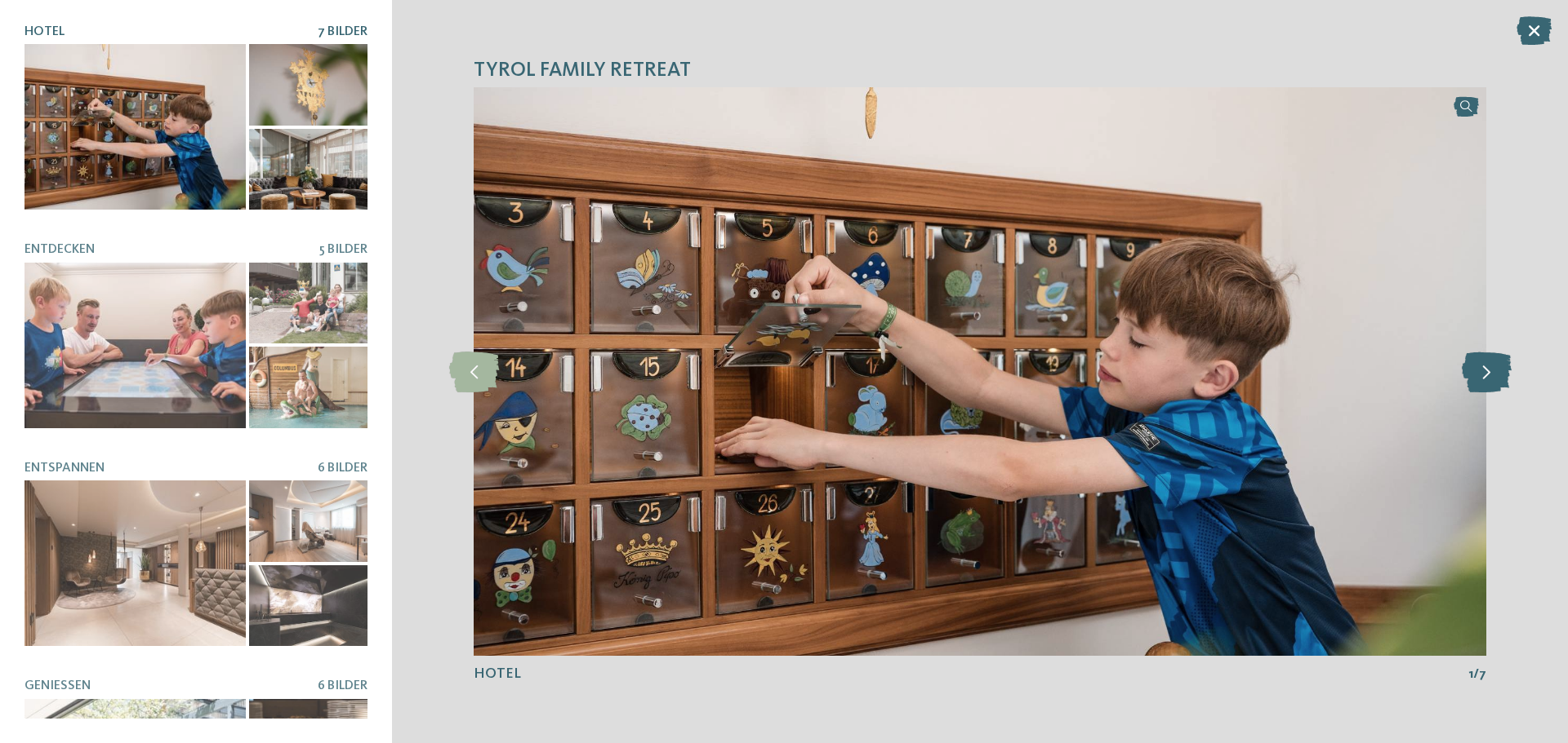
click at [1486, 370] on icon at bounding box center [1486, 372] width 50 height 41
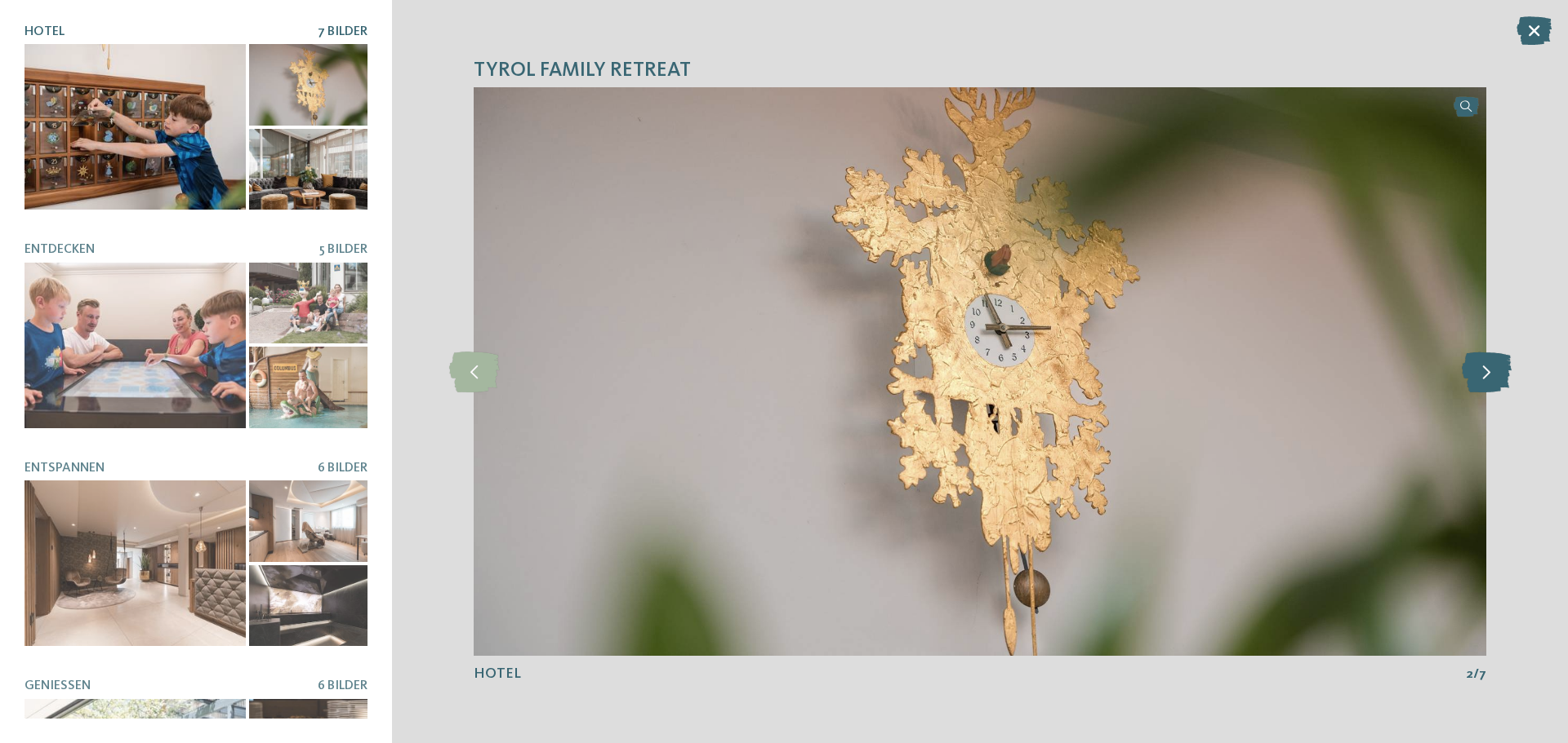
click at [1486, 370] on icon at bounding box center [1486, 372] width 50 height 41
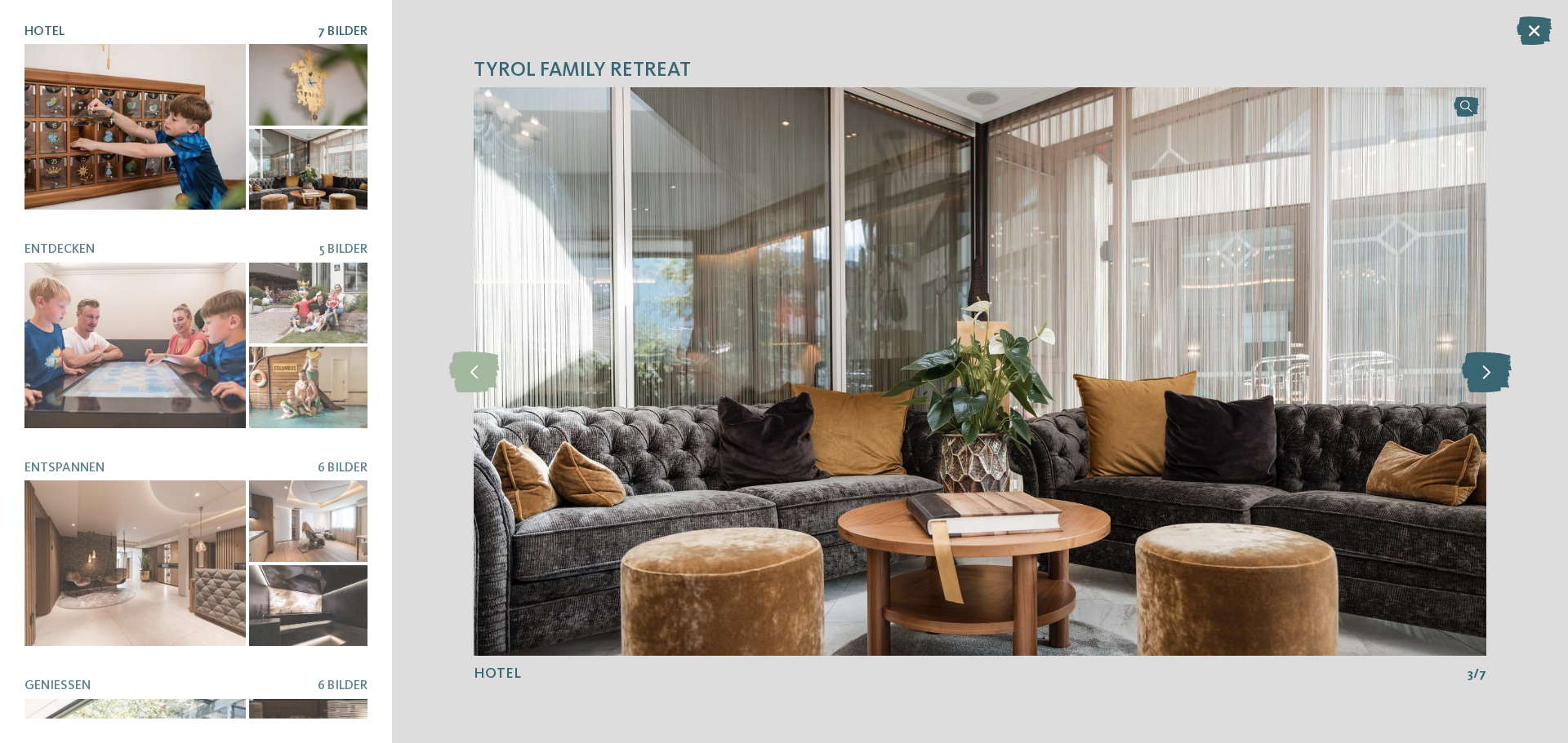
click at [1486, 370] on icon at bounding box center [1486, 372] width 50 height 41
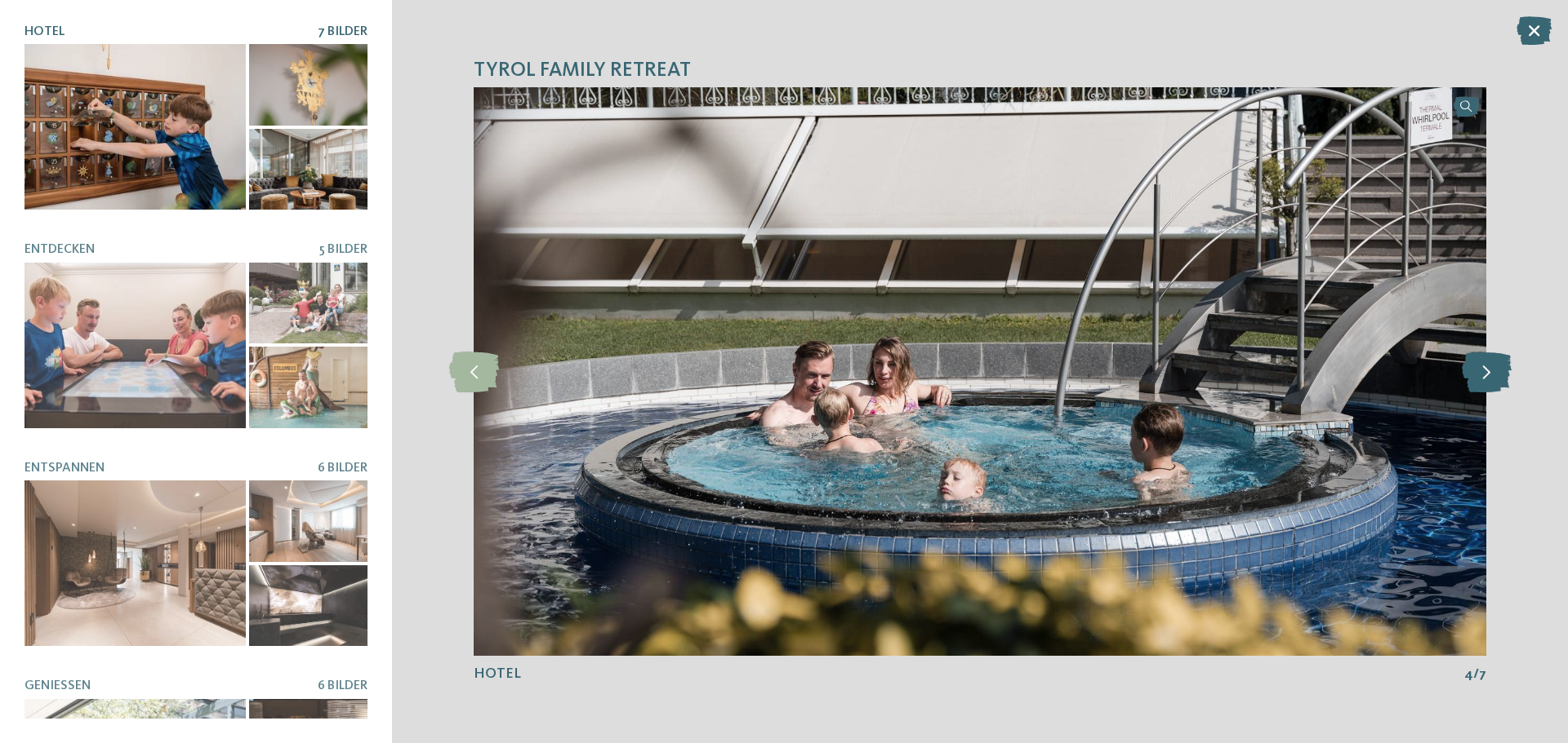
click at [1486, 370] on icon at bounding box center [1486, 372] width 50 height 41
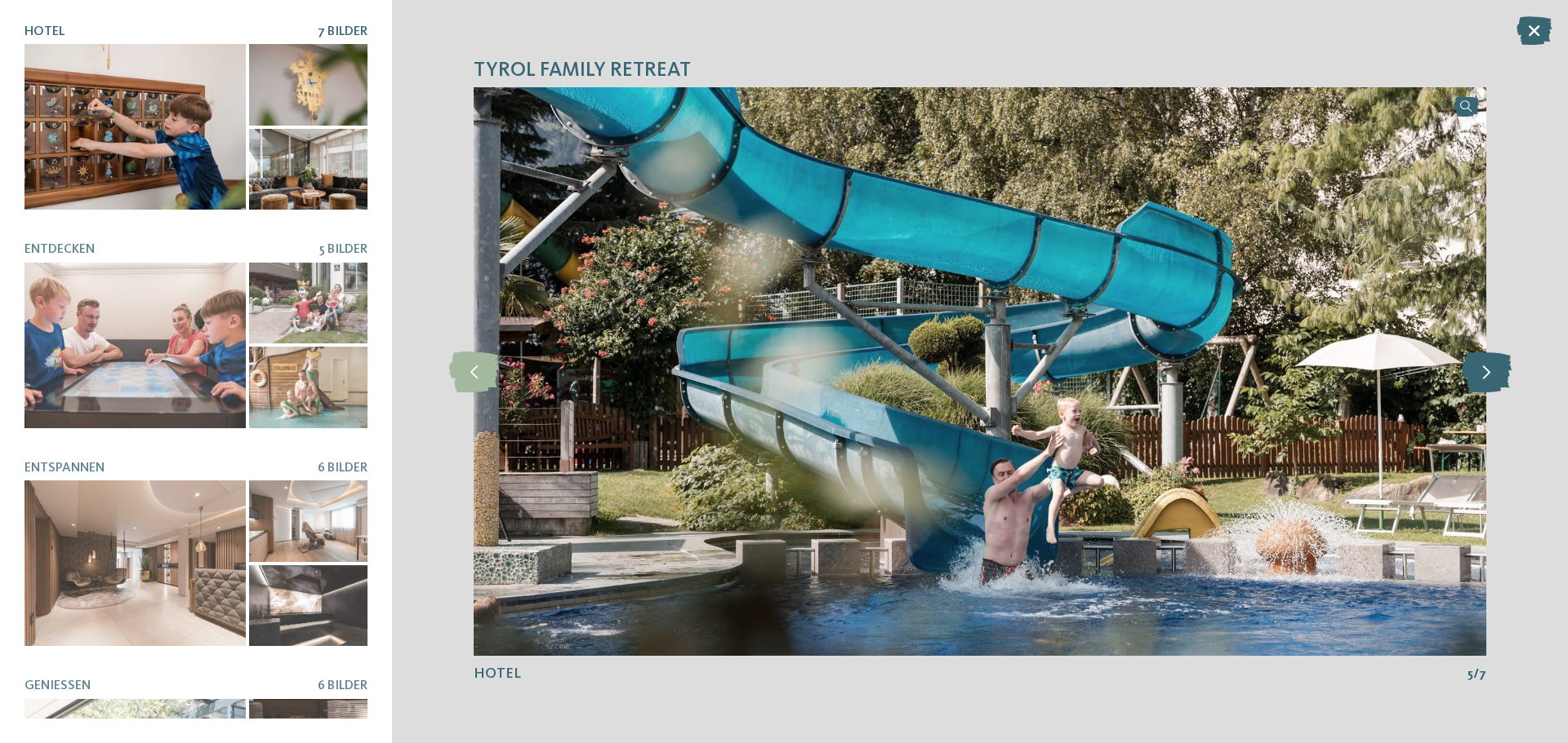
click at [1486, 370] on icon at bounding box center [1486, 372] width 50 height 41
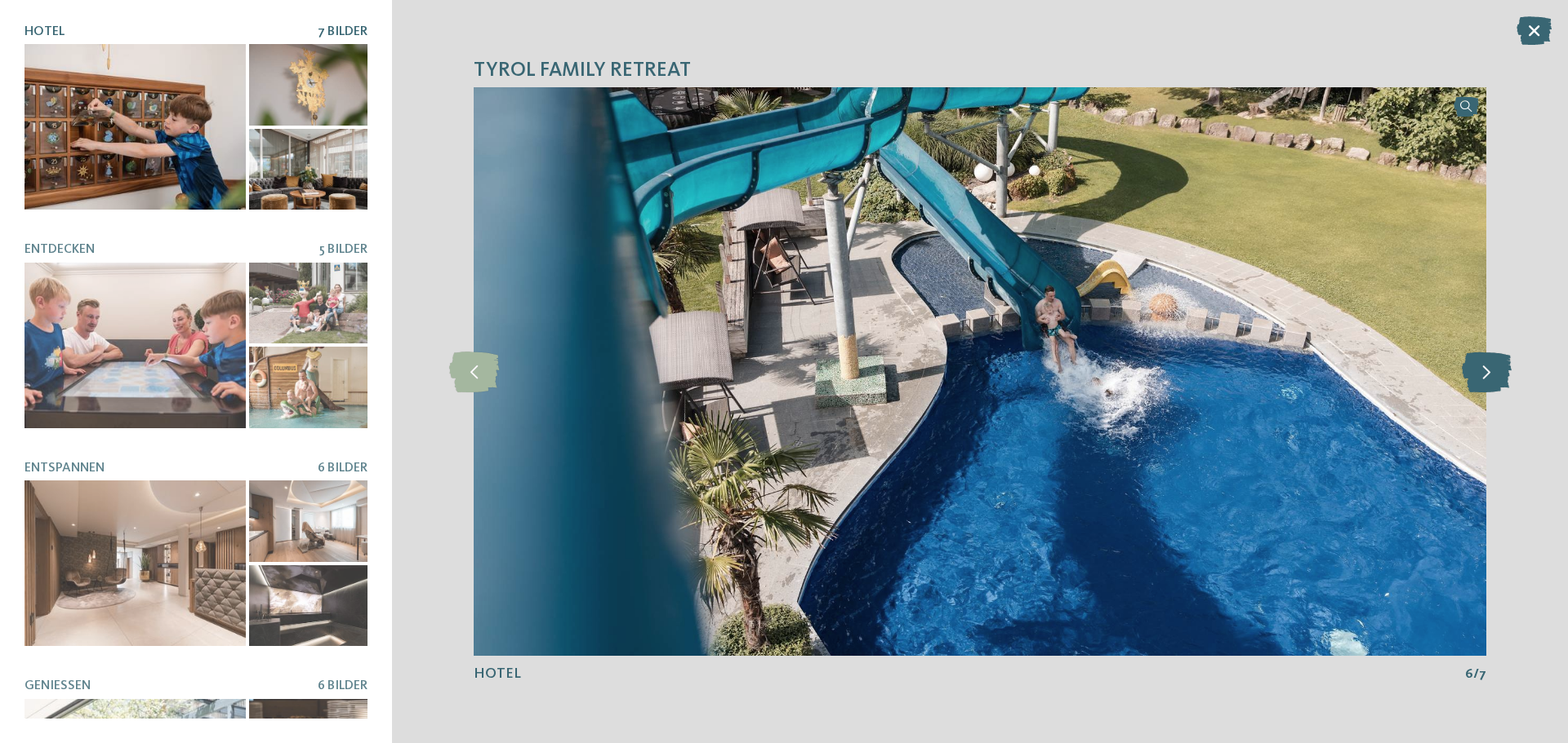
click at [1486, 370] on icon at bounding box center [1486, 372] width 50 height 41
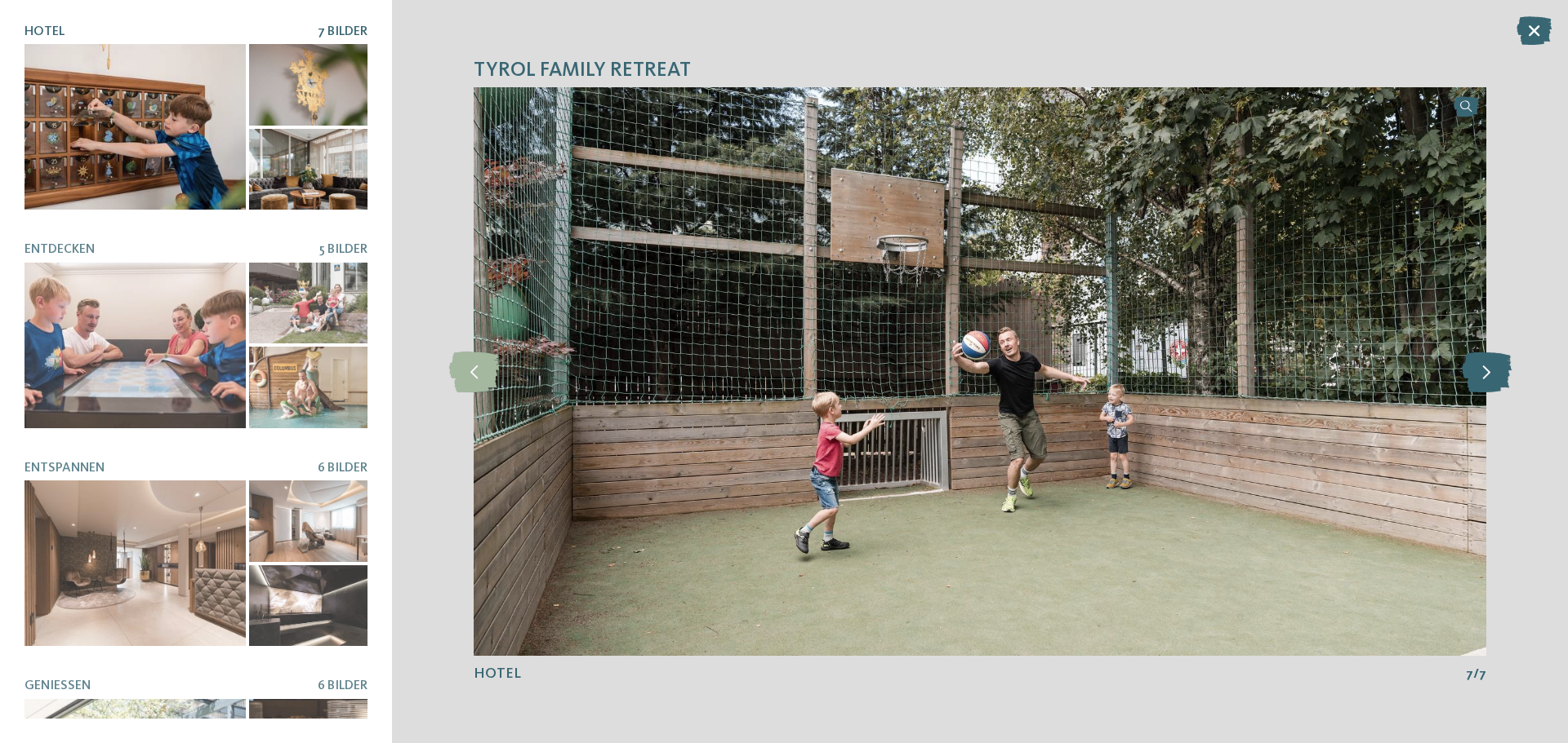
click at [1486, 370] on icon at bounding box center [1486, 372] width 50 height 41
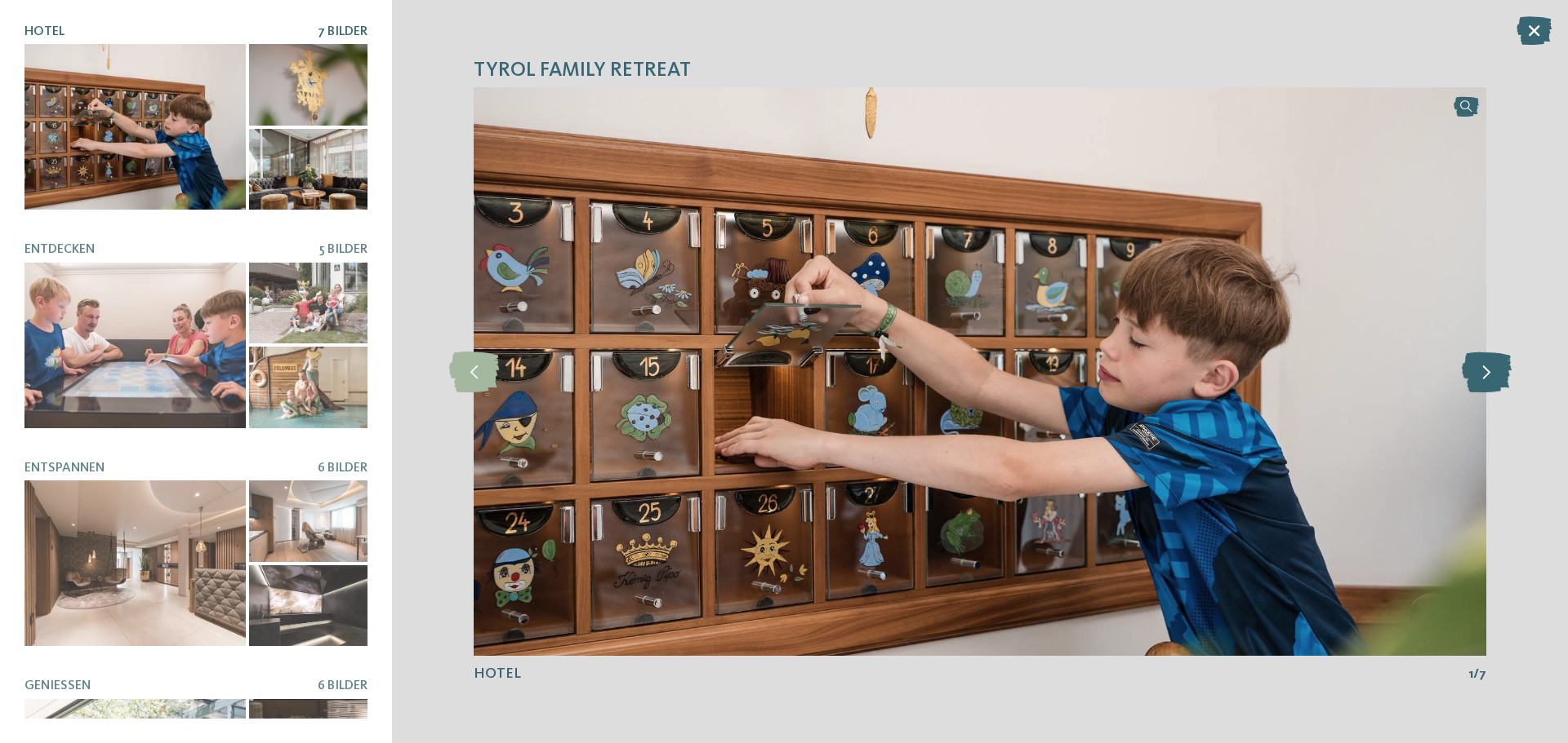
click at [1486, 370] on icon at bounding box center [1486, 372] width 50 height 41
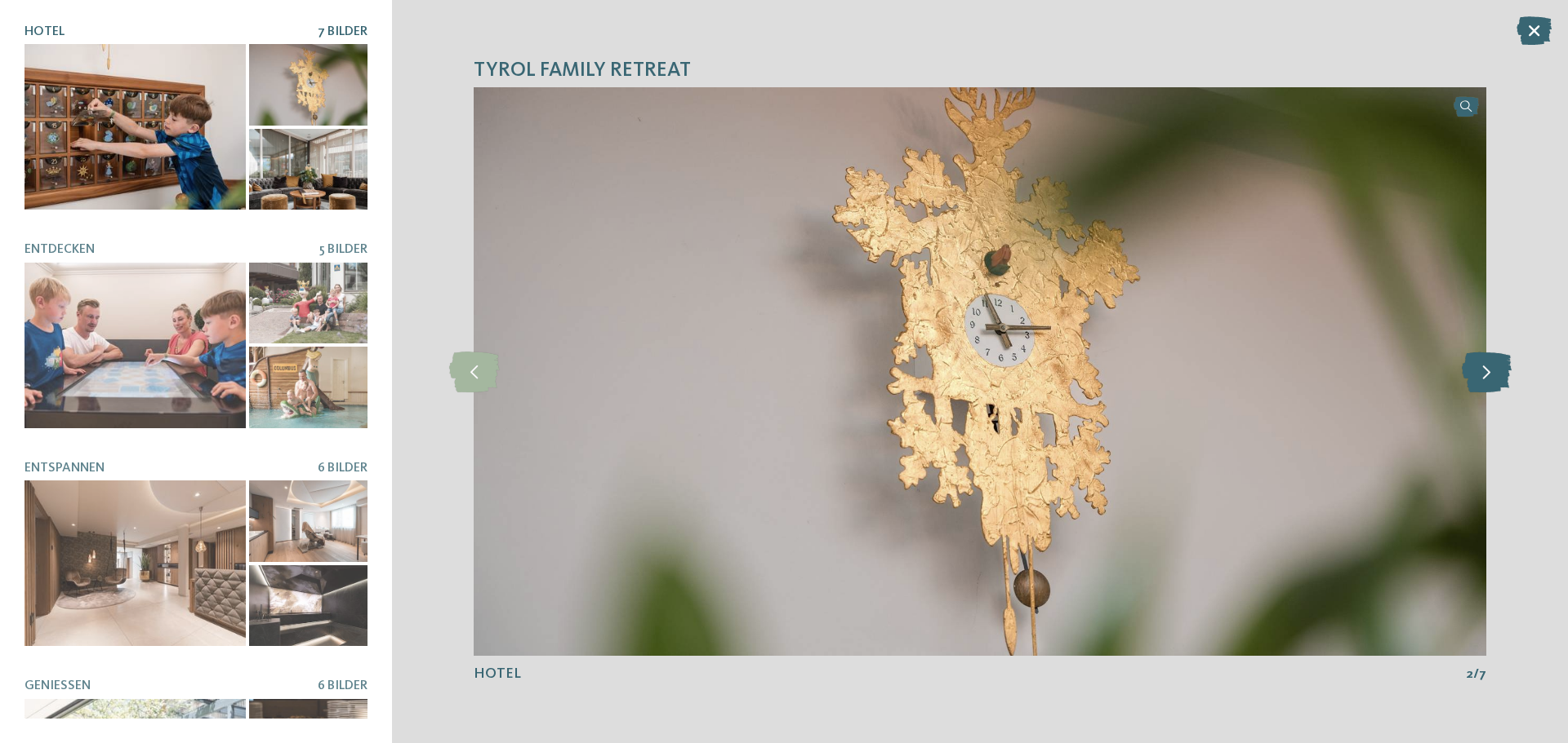
click at [1486, 370] on icon at bounding box center [1486, 372] width 50 height 41
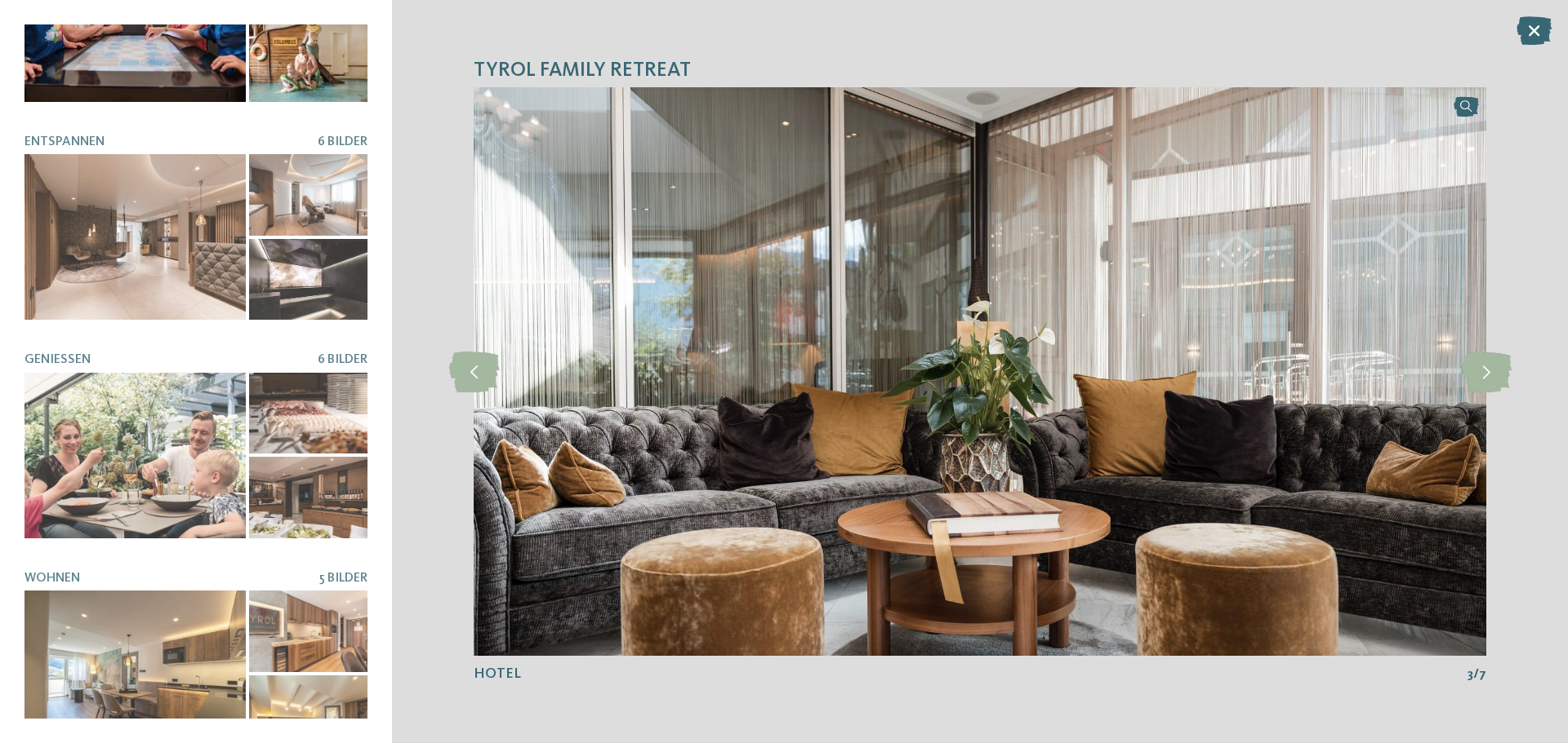
scroll to position [345, 0]
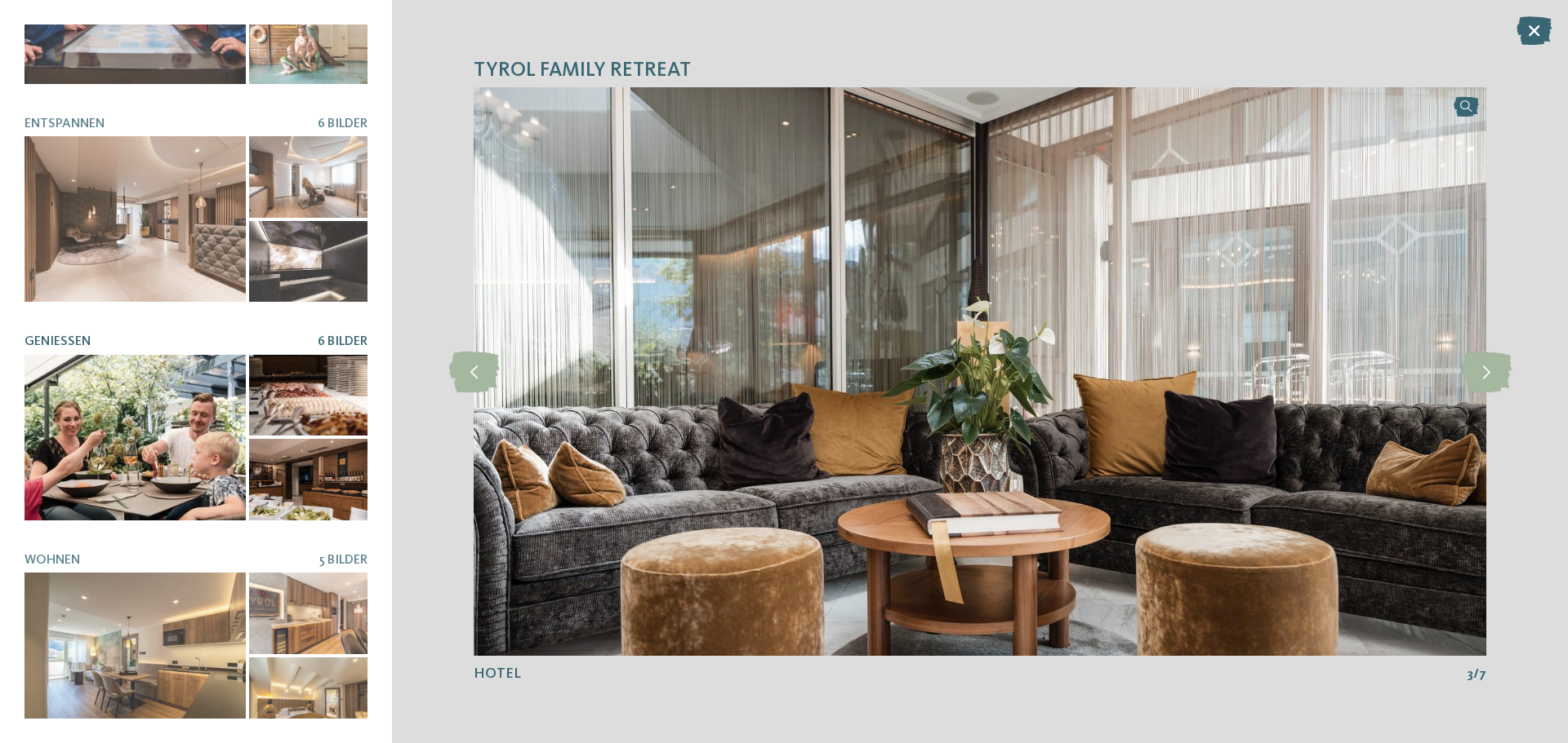
click at [177, 411] on div at bounding box center [135, 438] width 221 height 166
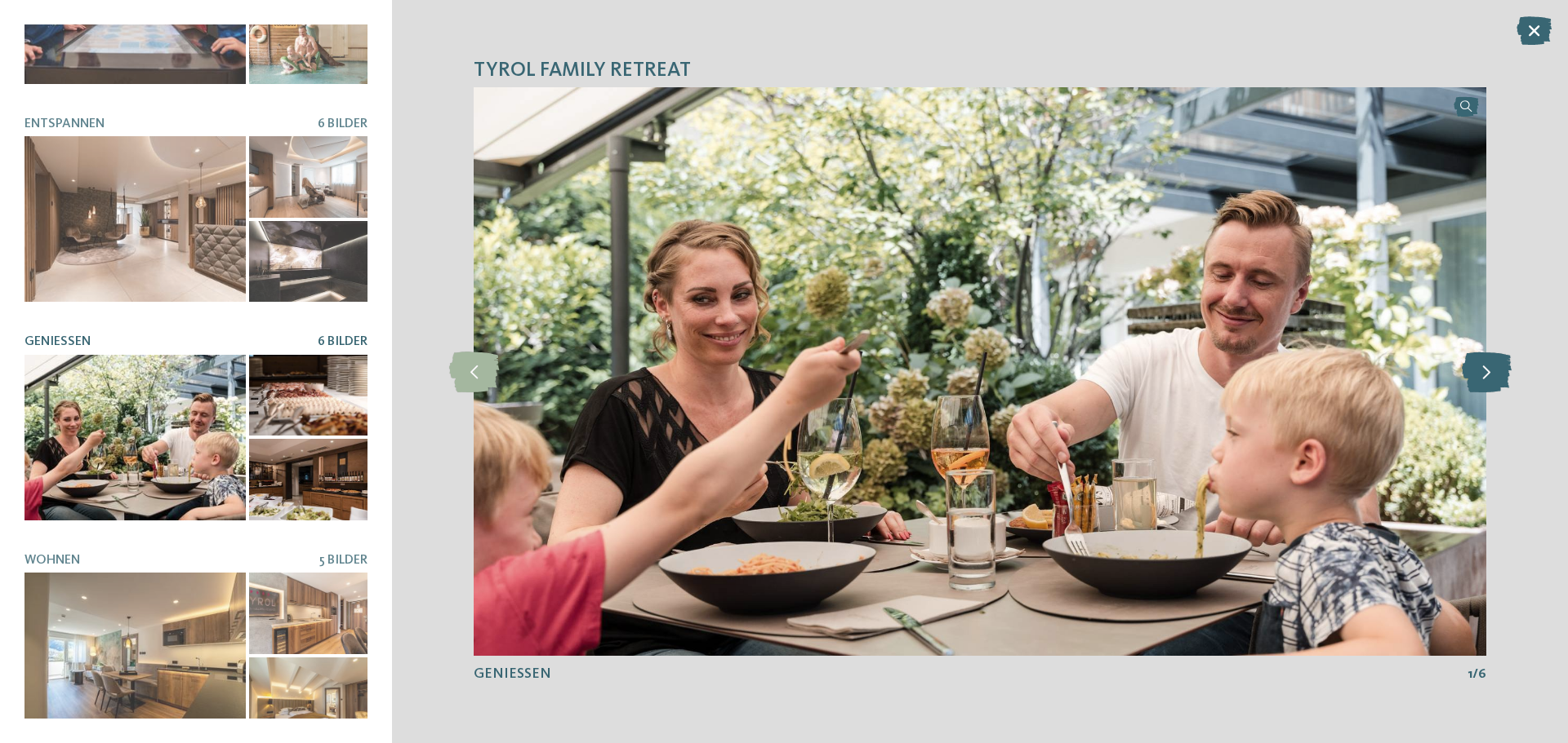
click at [1488, 370] on icon at bounding box center [1486, 372] width 50 height 41
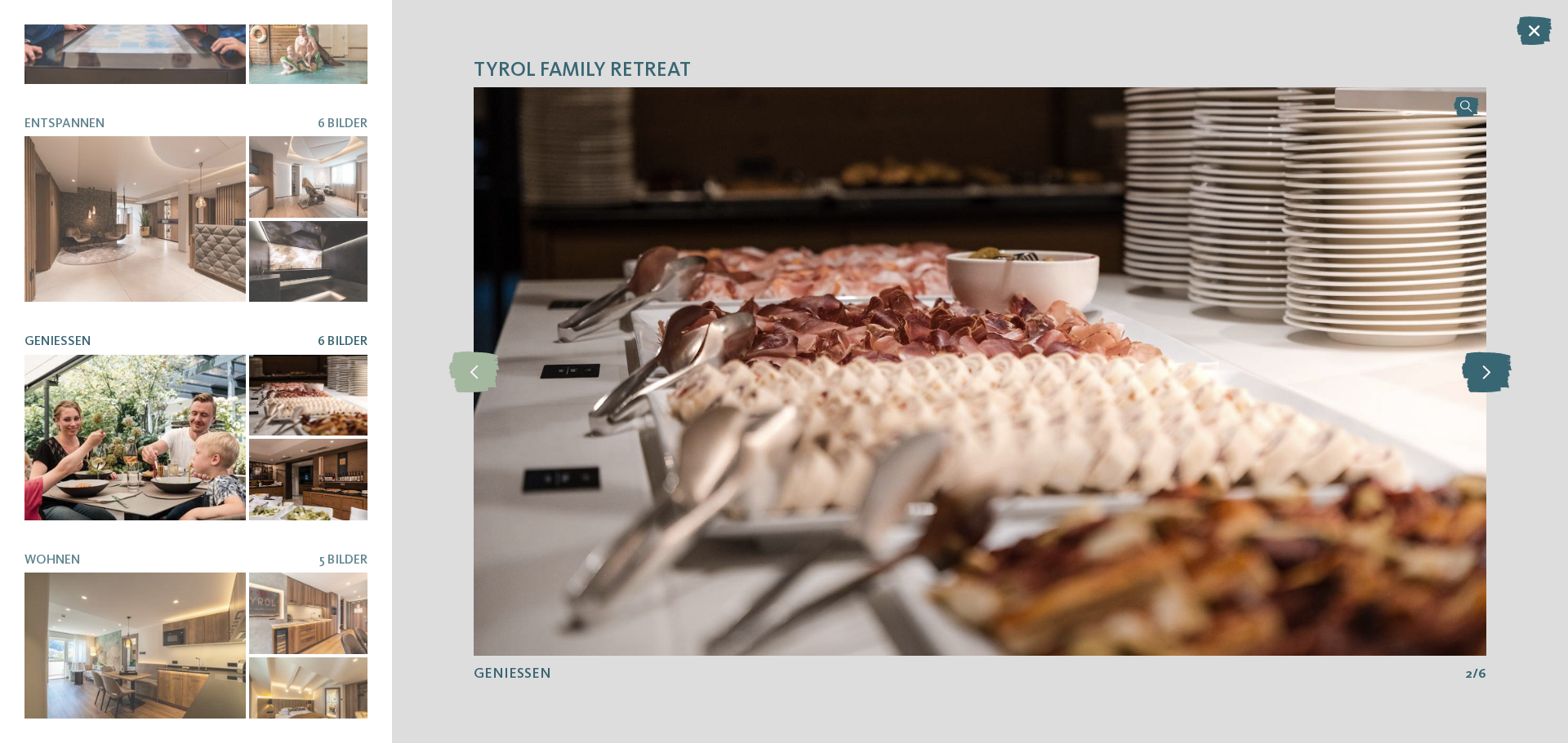
click at [1488, 370] on icon at bounding box center [1486, 372] width 50 height 41
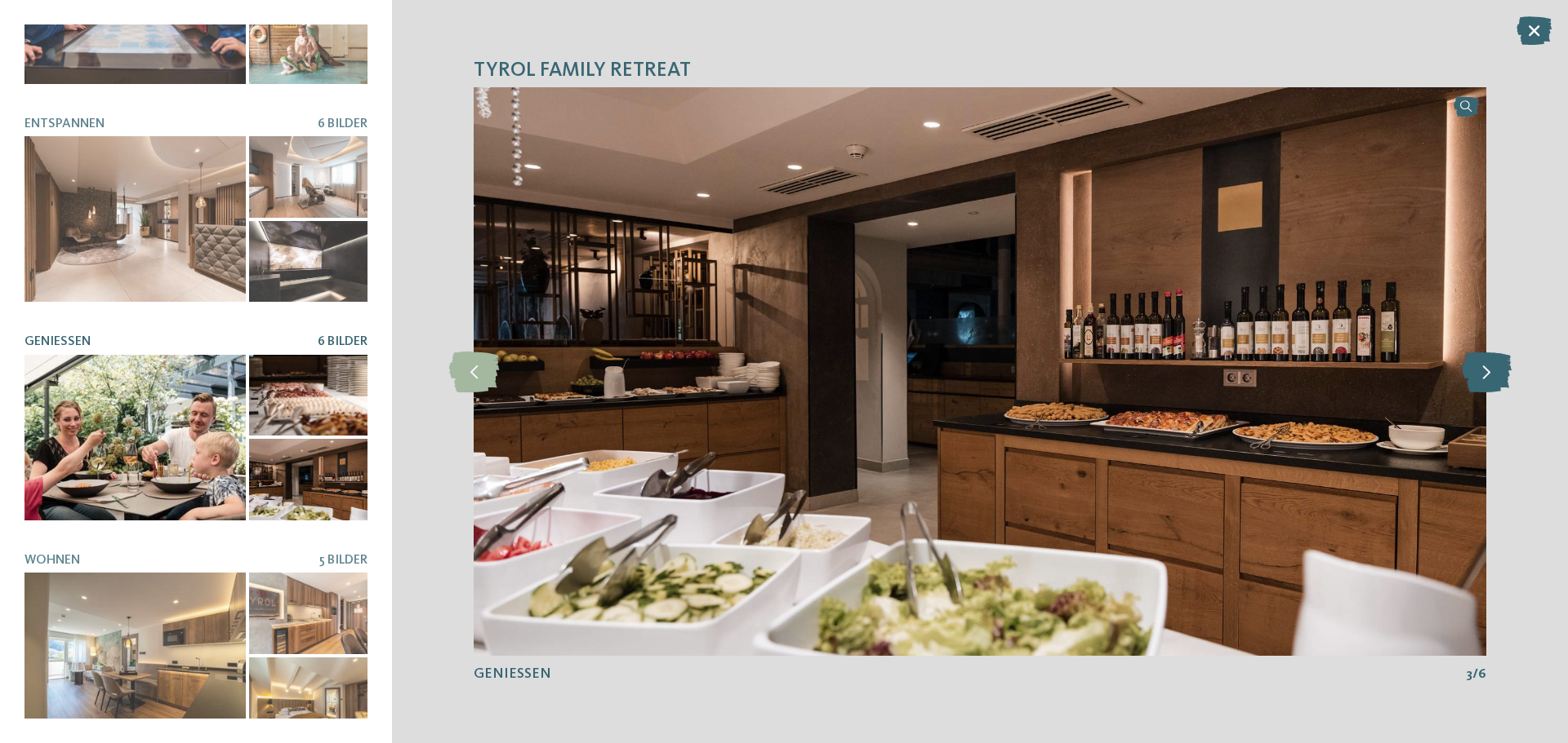
click at [1488, 370] on icon at bounding box center [1486, 372] width 50 height 41
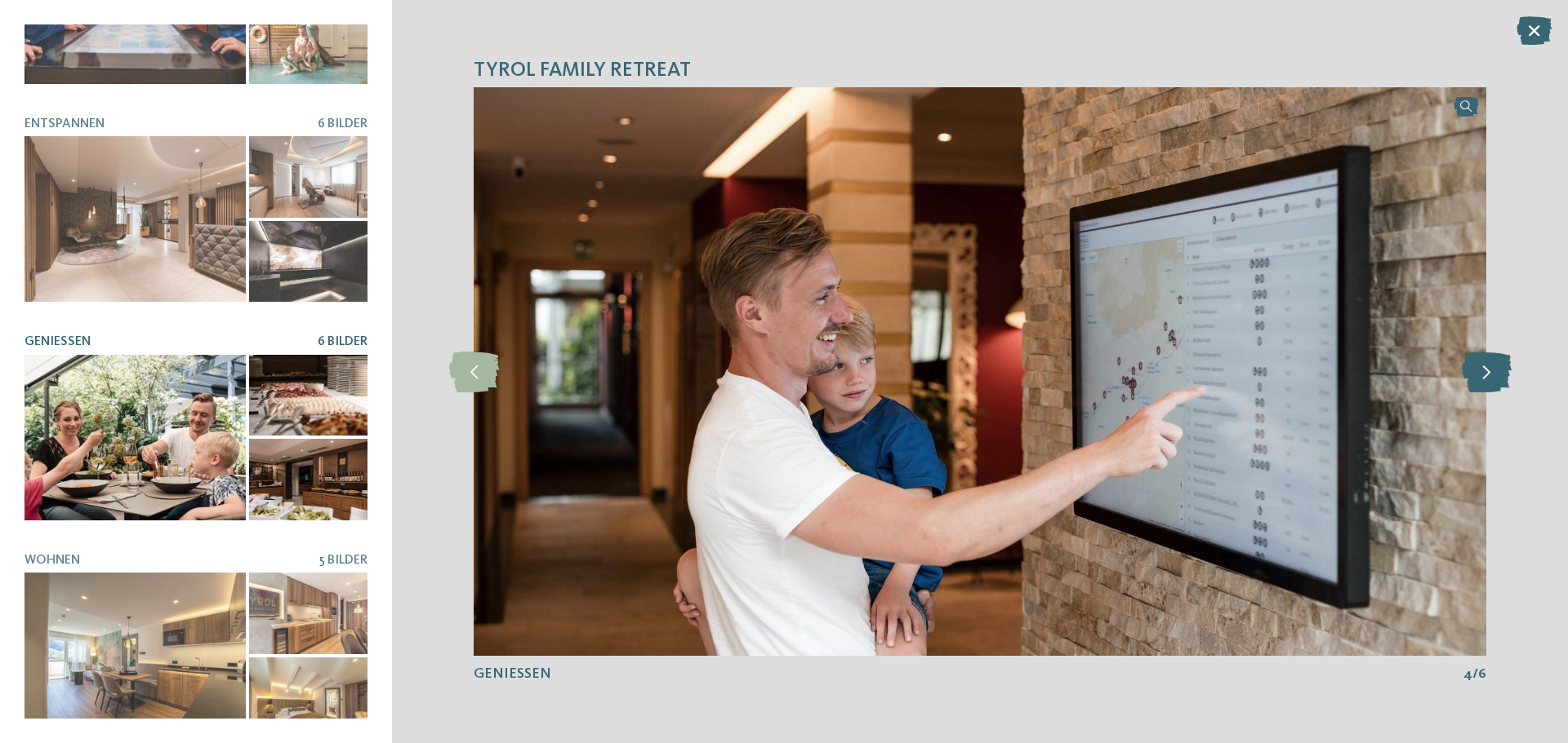
click at [1488, 370] on icon at bounding box center [1486, 372] width 50 height 41
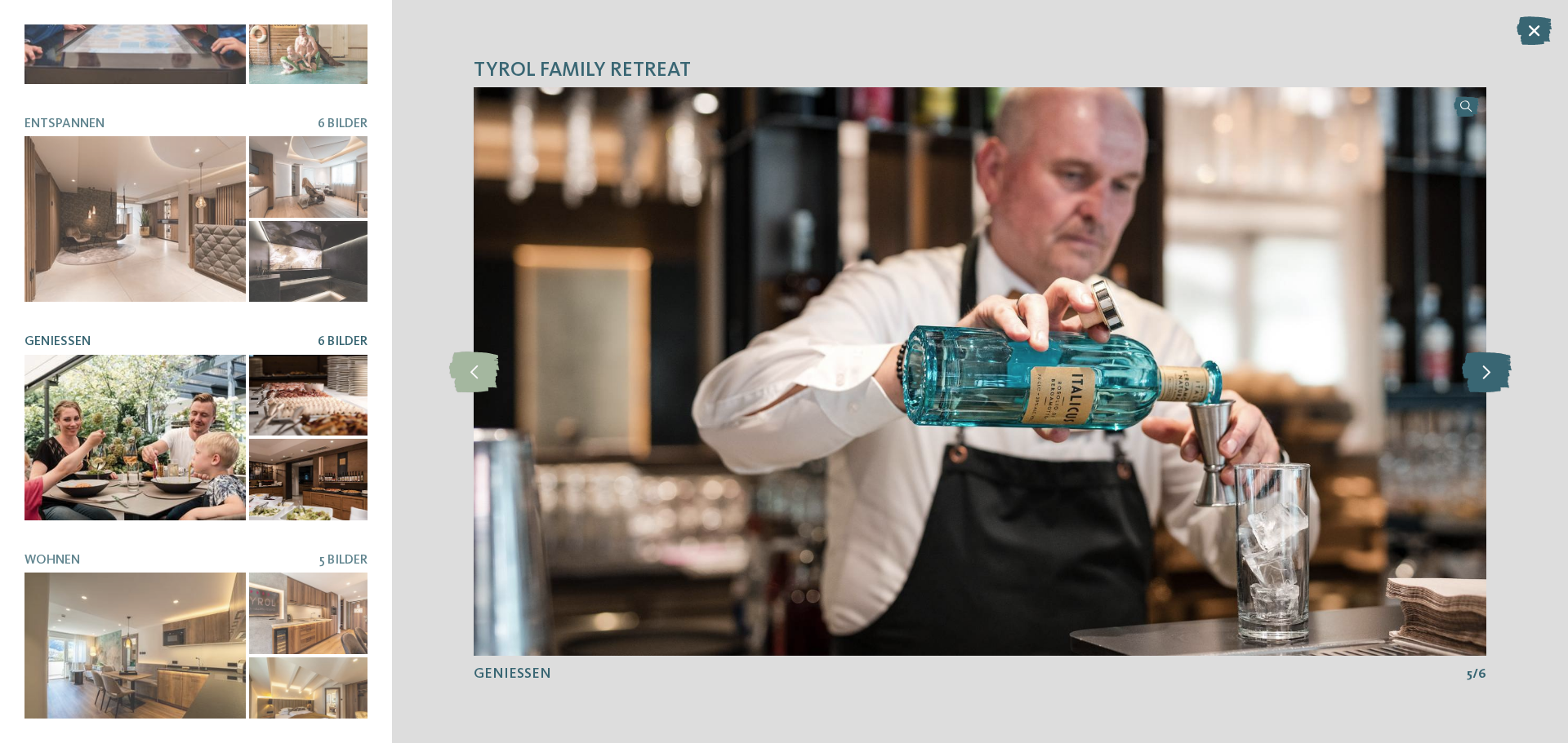
click at [1488, 370] on icon at bounding box center [1486, 372] width 50 height 41
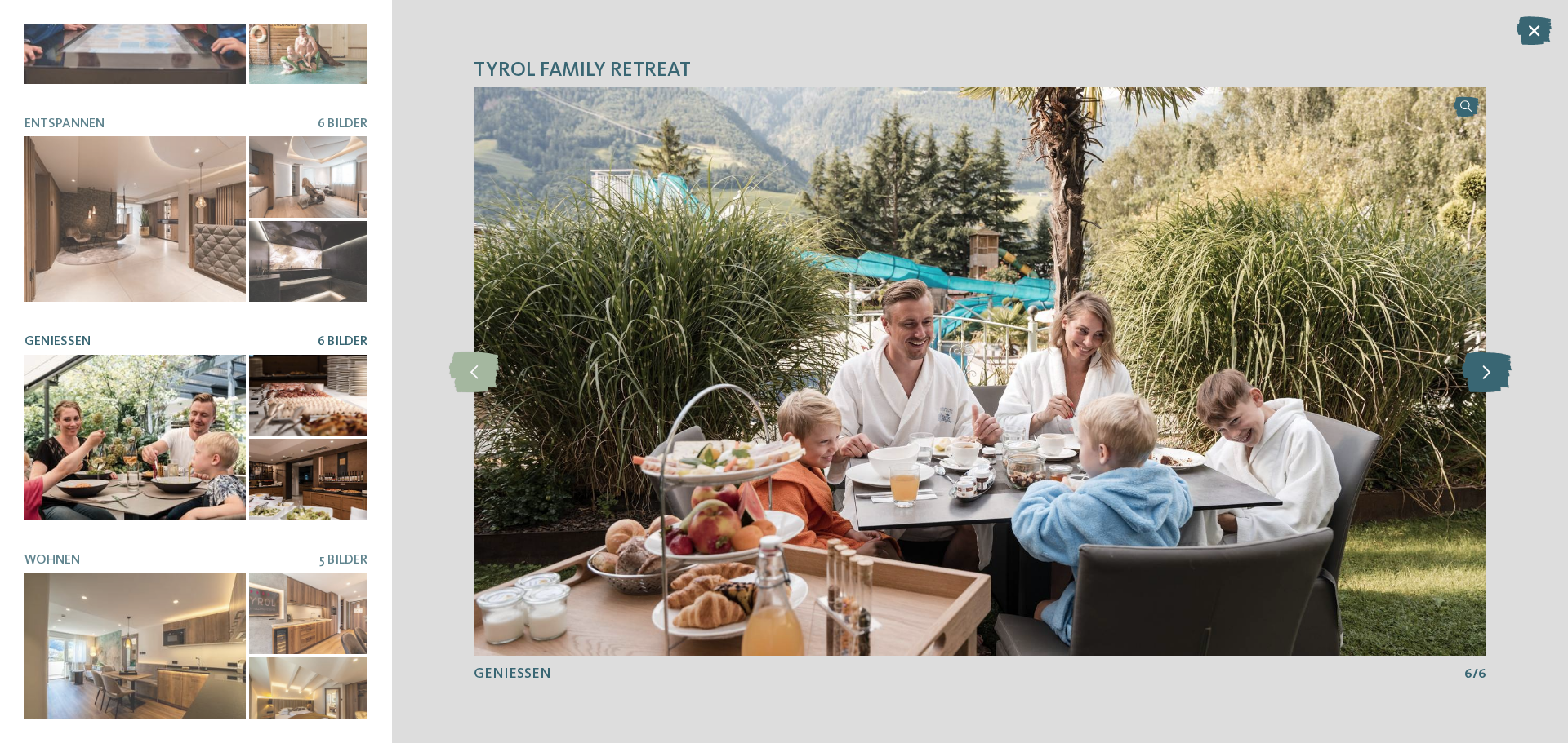
click at [1488, 370] on icon at bounding box center [1486, 372] width 50 height 41
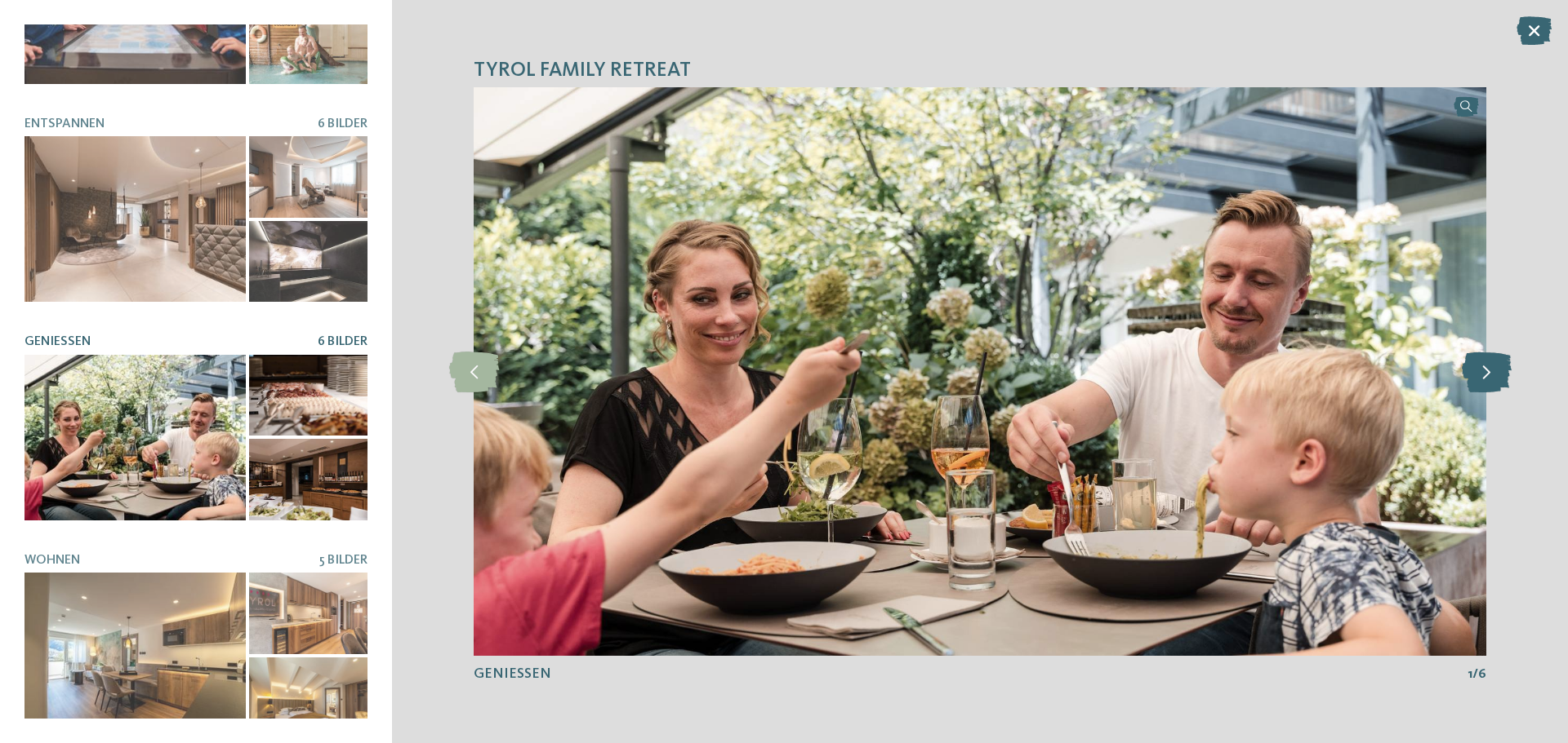
click at [1488, 370] on icon at bounding box center [1486, 372] width 50 height 41
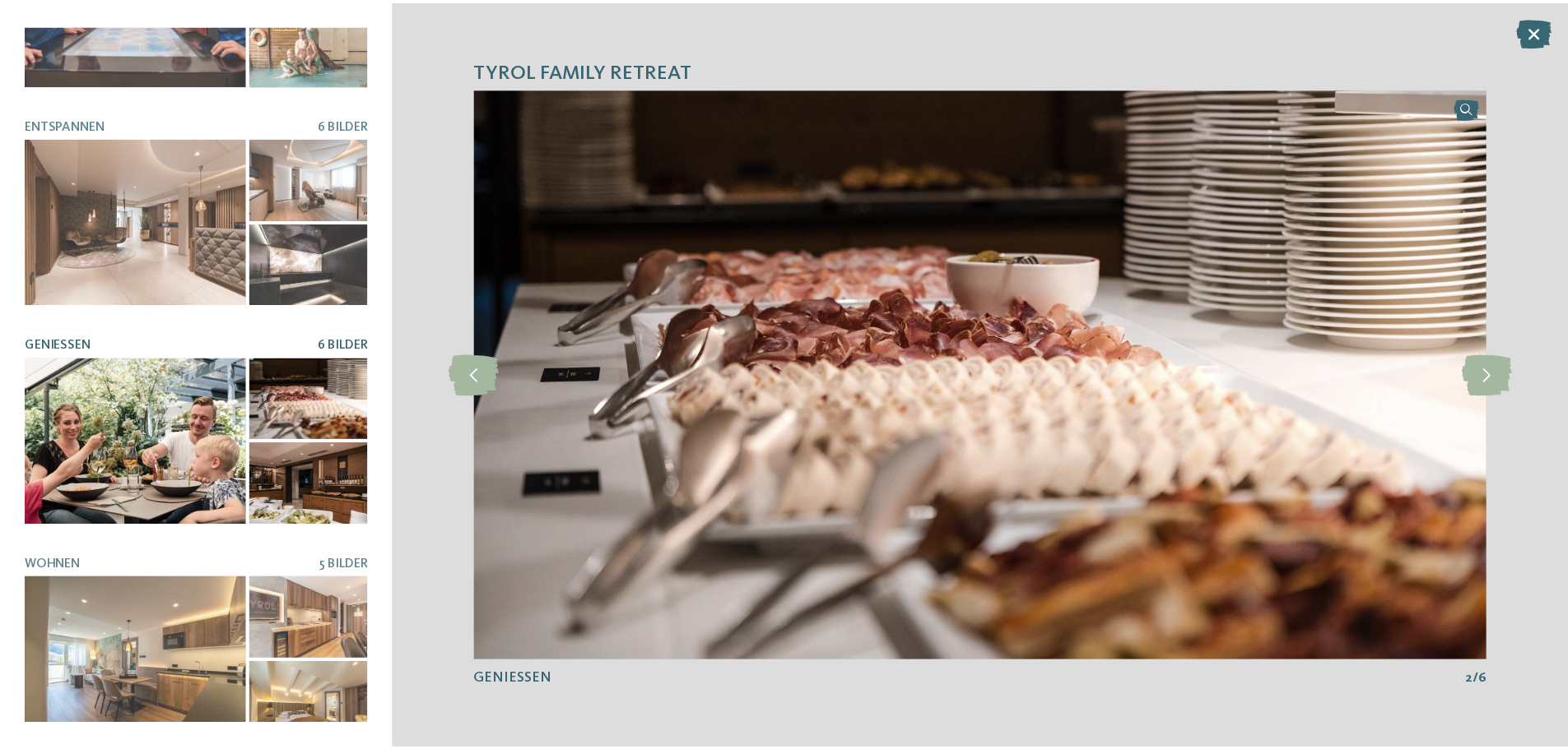
scroll to position [0, 0]
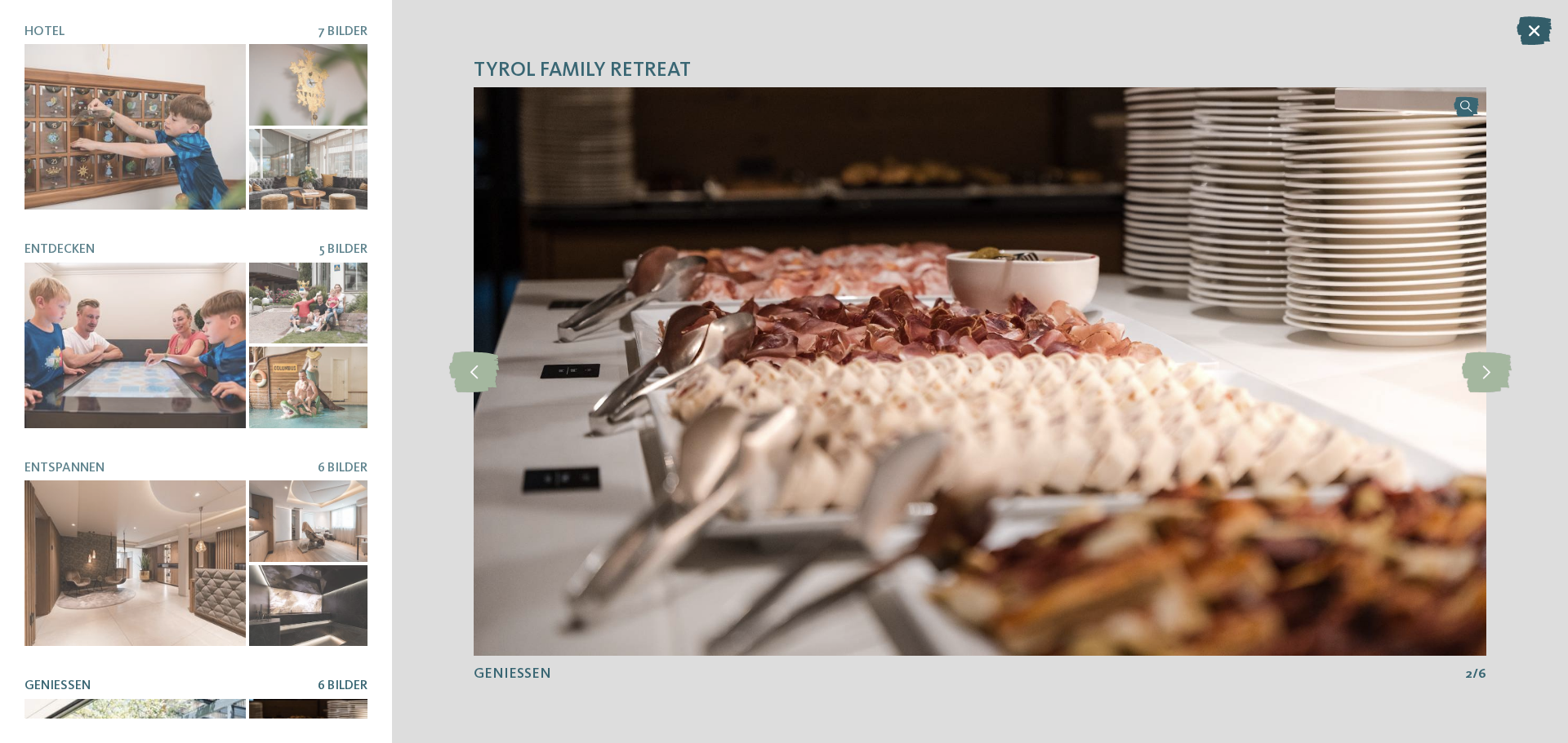
click at [1541, 27] on icon at bounding box center [1533, 31] width 35 height 28
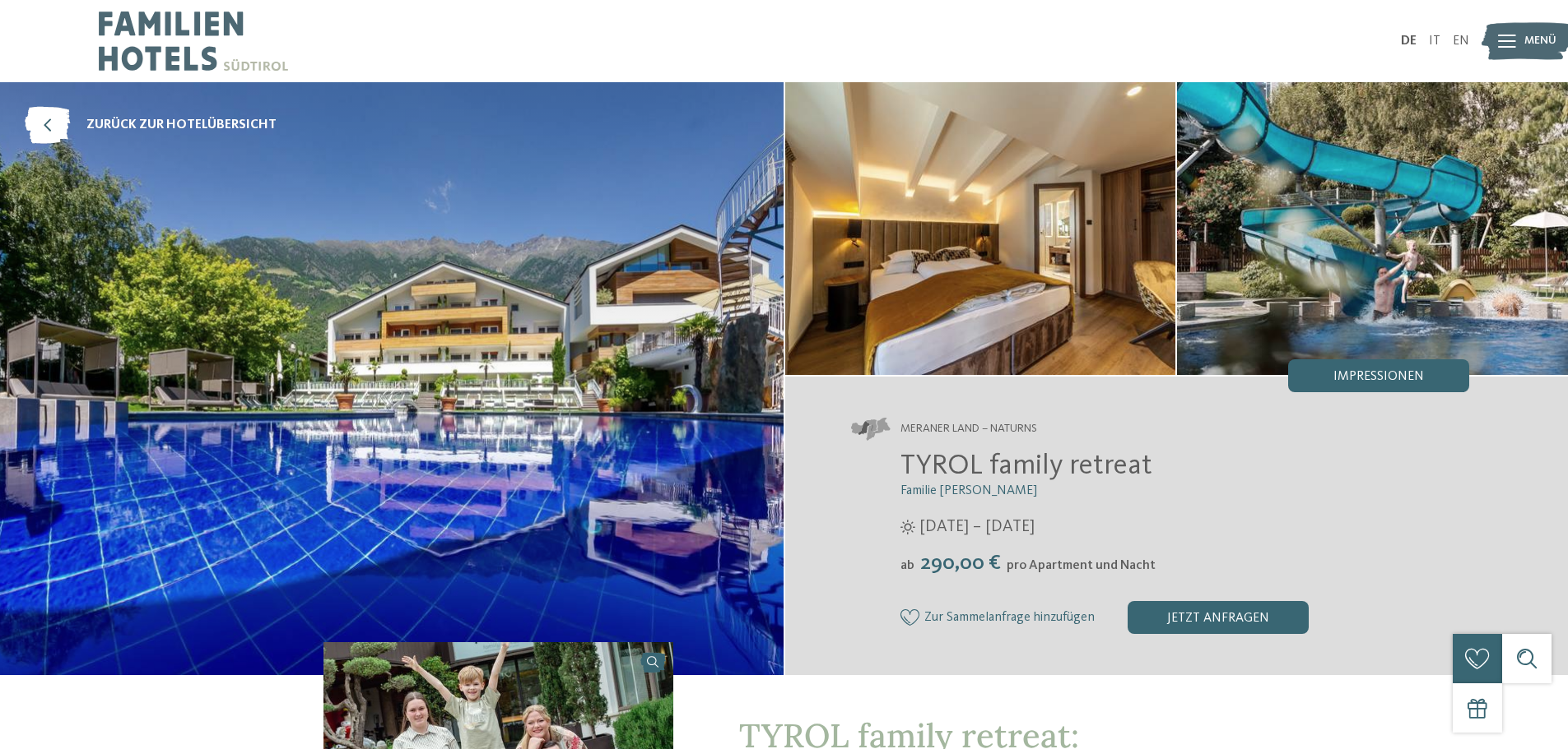
click at [1519, 34] on img at bounding box center [1526, 42] width 90 height 45
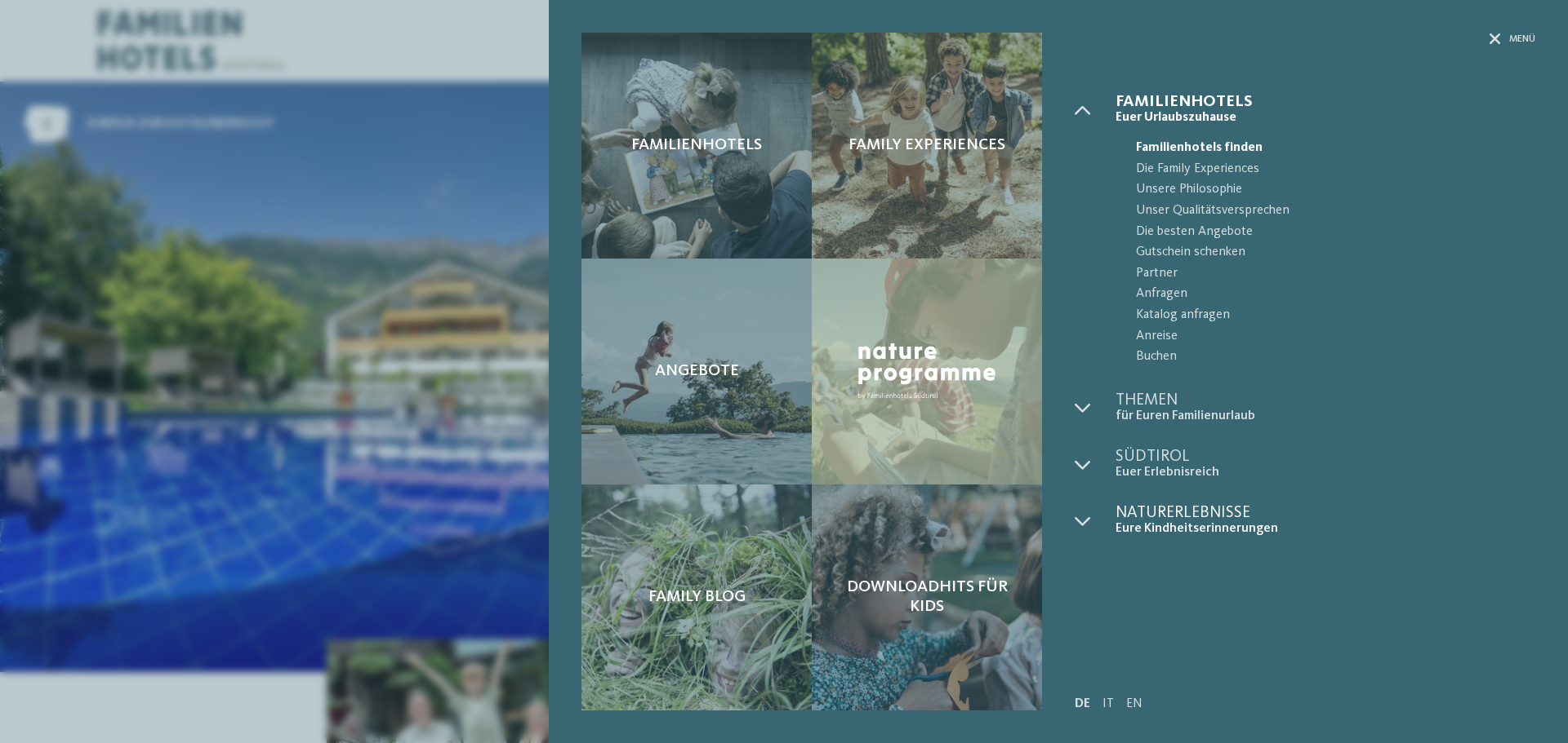
click at [1162, 521] on span "Naturerlebnisse" at bounding box center [1325, 514] width 419 height 17
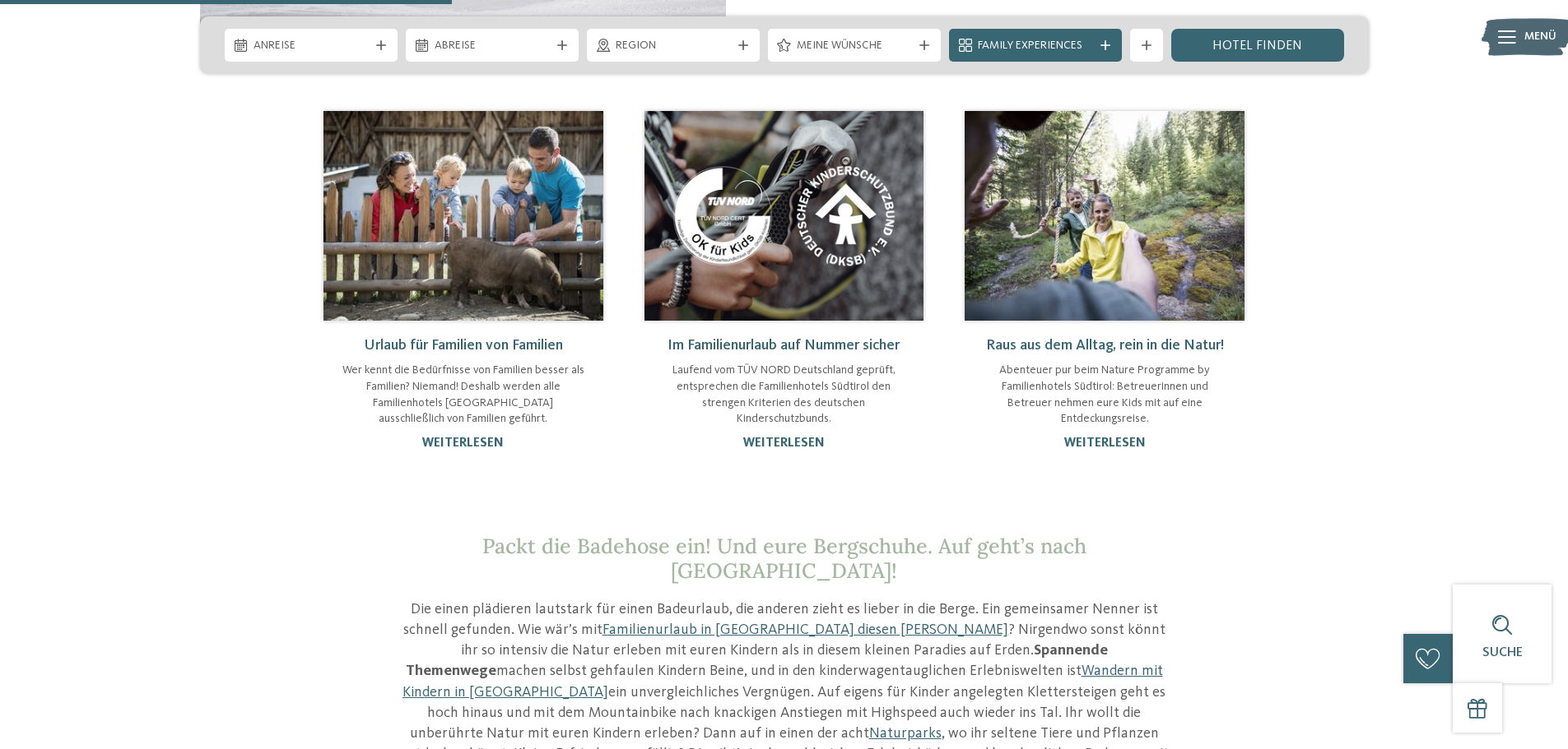
scroll to position [1974, 0]
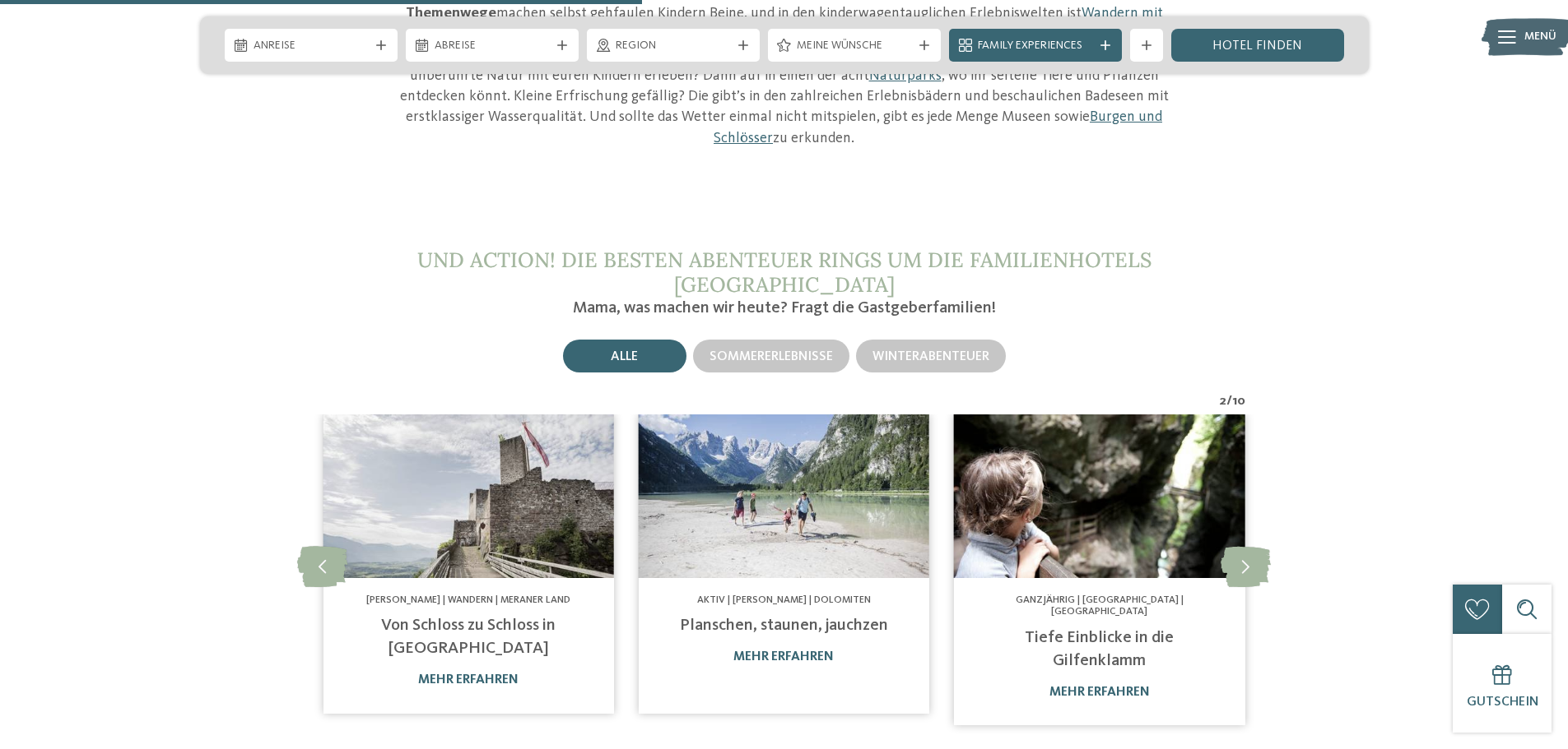
click at [786, 434] on img at bounding box center [784, 497] width 291 height 164
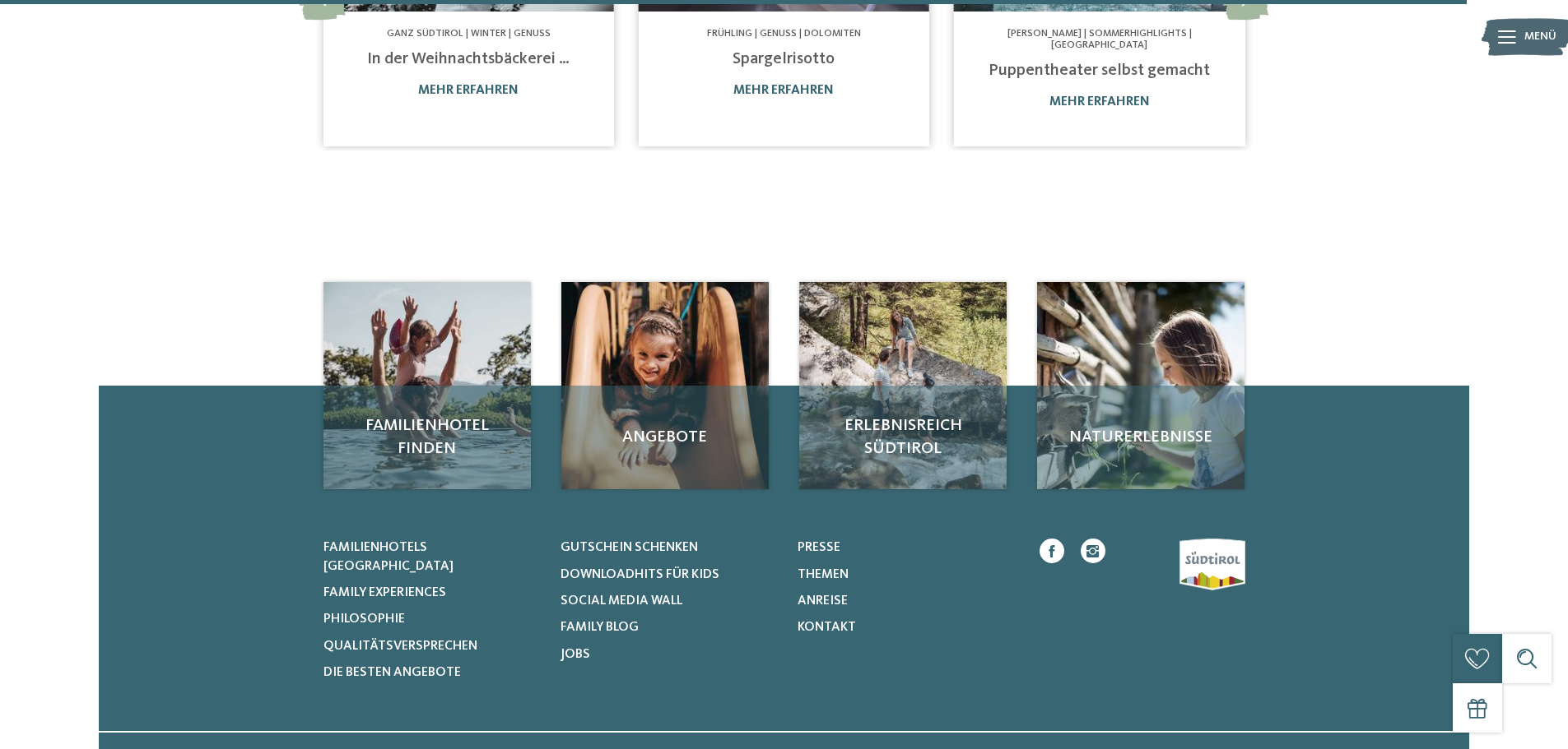
scroll to position [1645, 0]
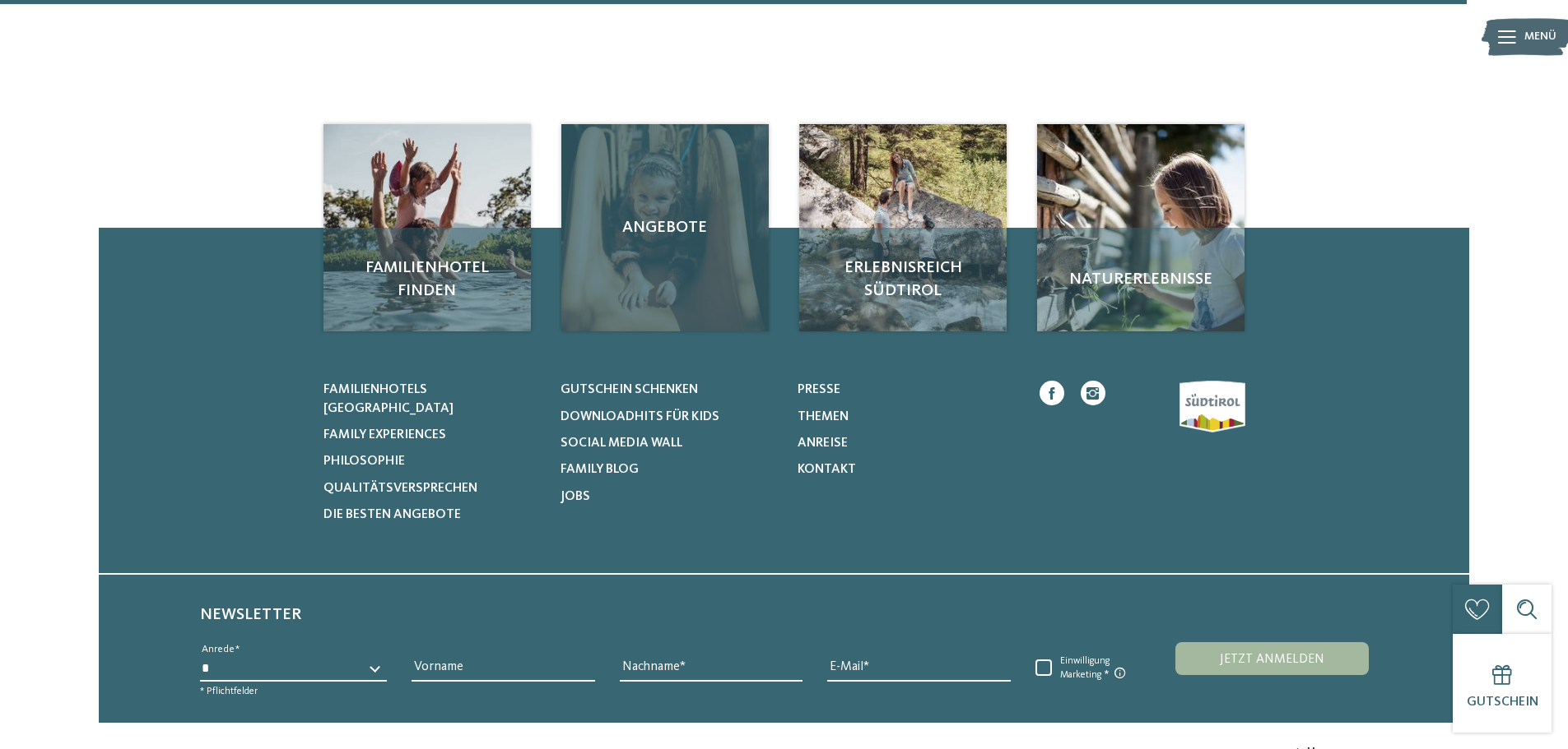
click at [652, 247] on div "Angebote" at bounding box center [665, 228] width 207 height 207
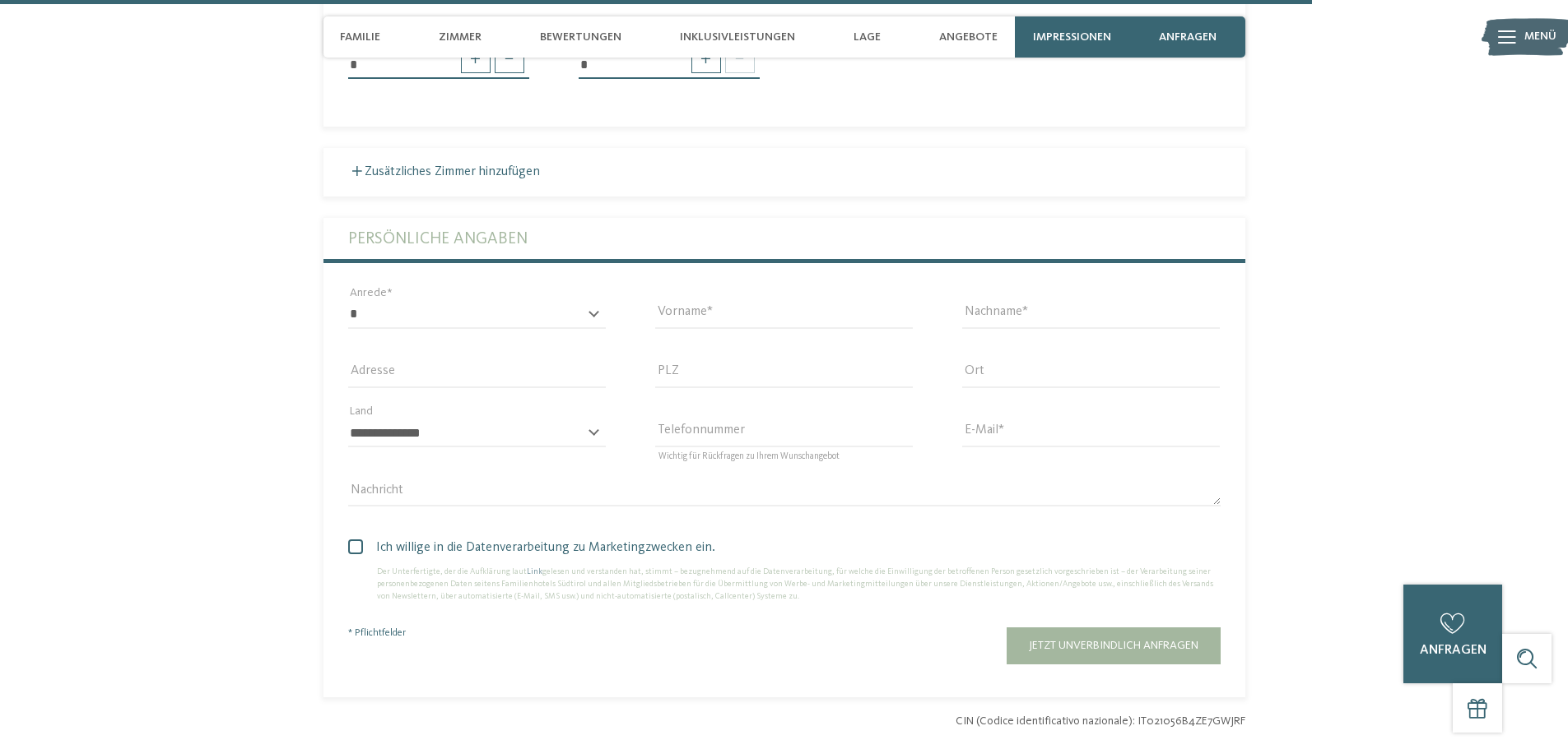
scroll to position [5183, 0]
